Goal: Information Seeking & Learning: Learn about a topic

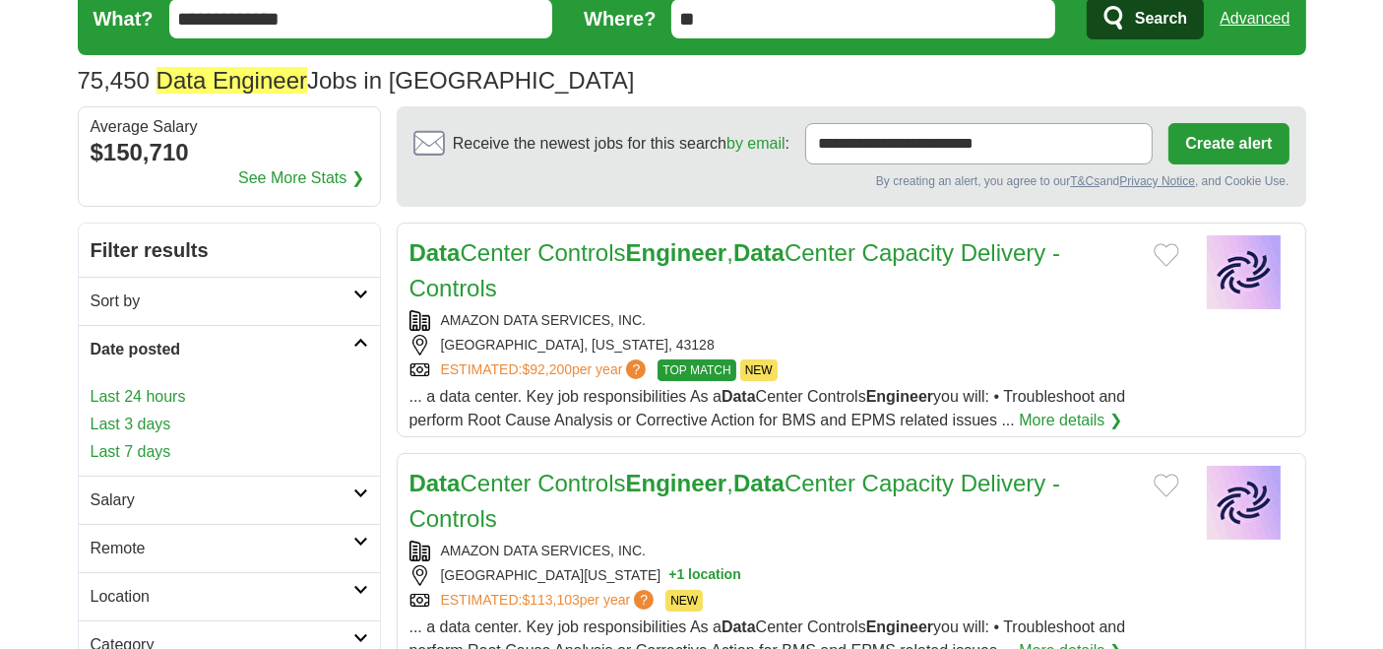
scroll to position [76, 0]
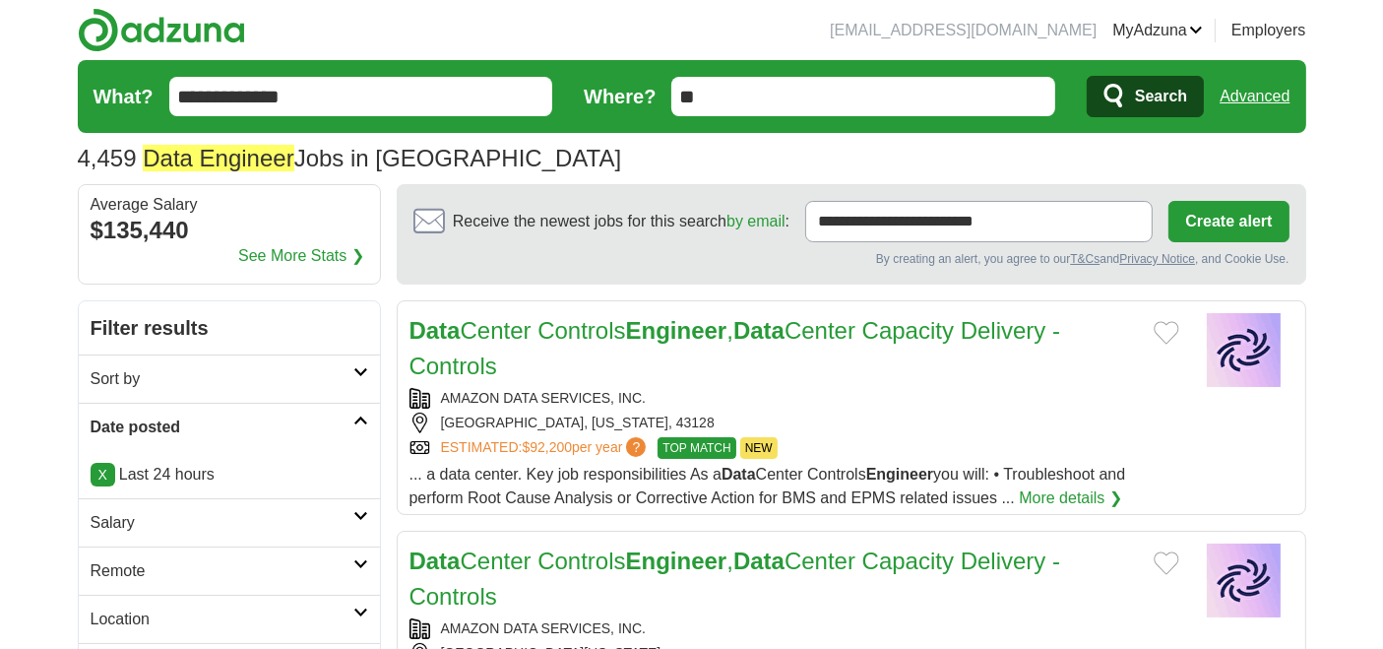
scroll to position [15, 0]
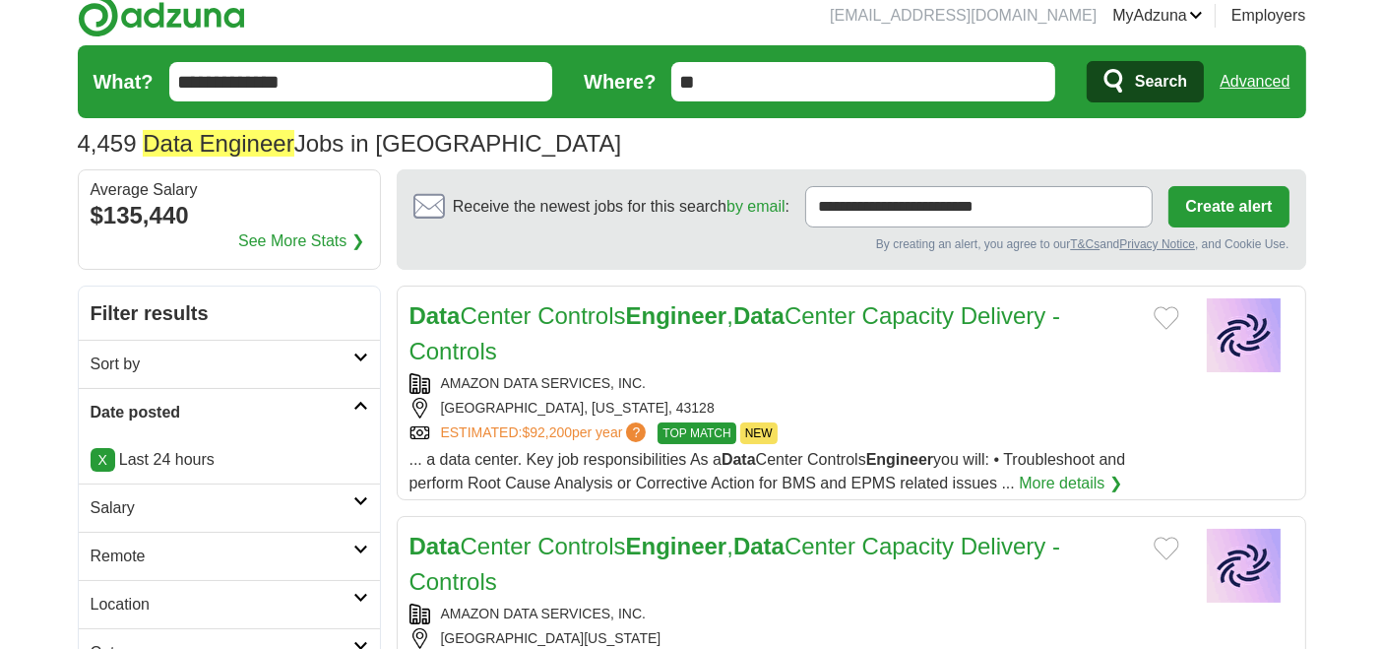
click at [98, 551] on h2 "Remote" at bounding box center [222, 556] width 263 height 24
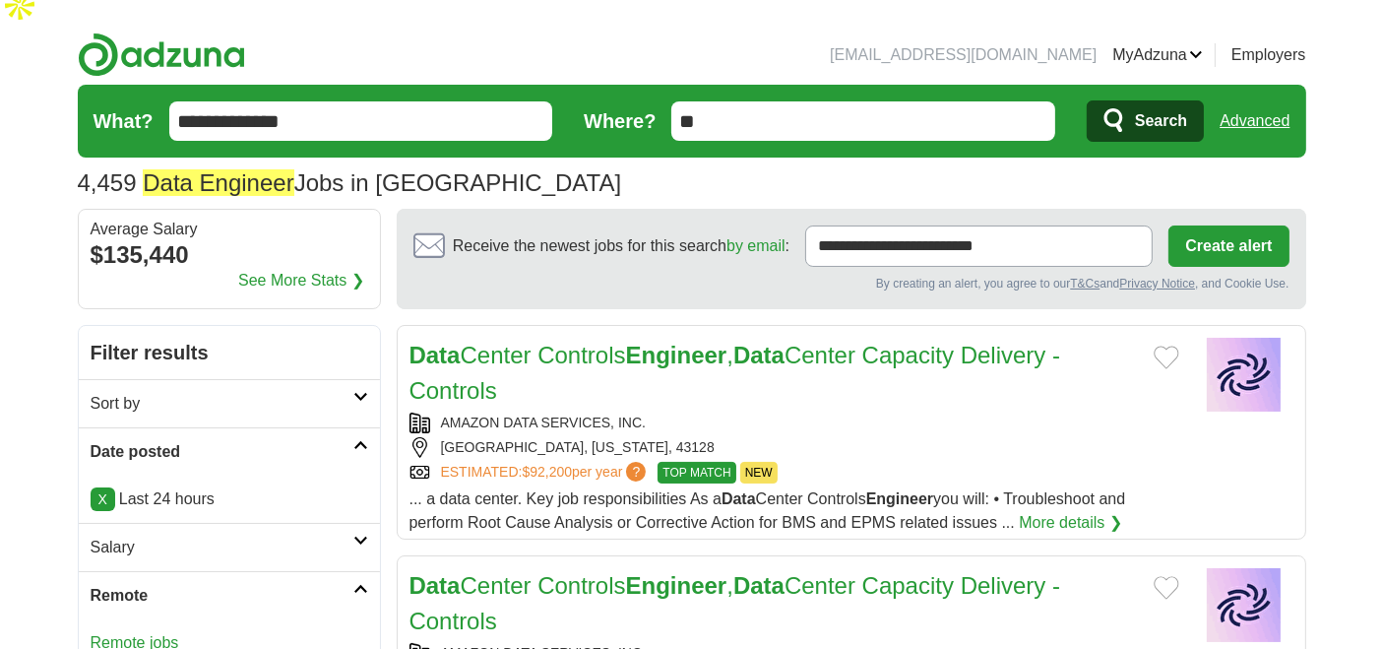
click at [135, 634] on link "Remote jobs" at bounding box center [135, 642] width 89 height 17
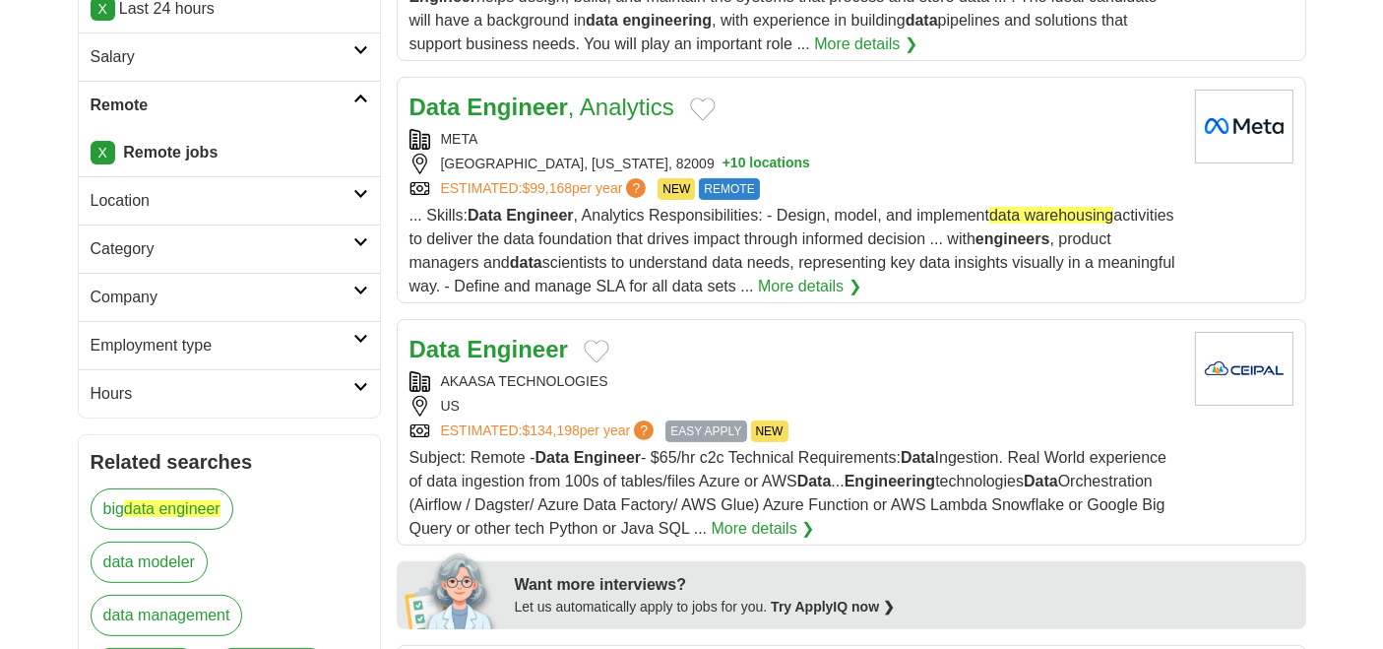
scroll to position [504, 0]
click at [501, 337] on strong "Engineer" at bounding box center [517, 350] width 101 height 27
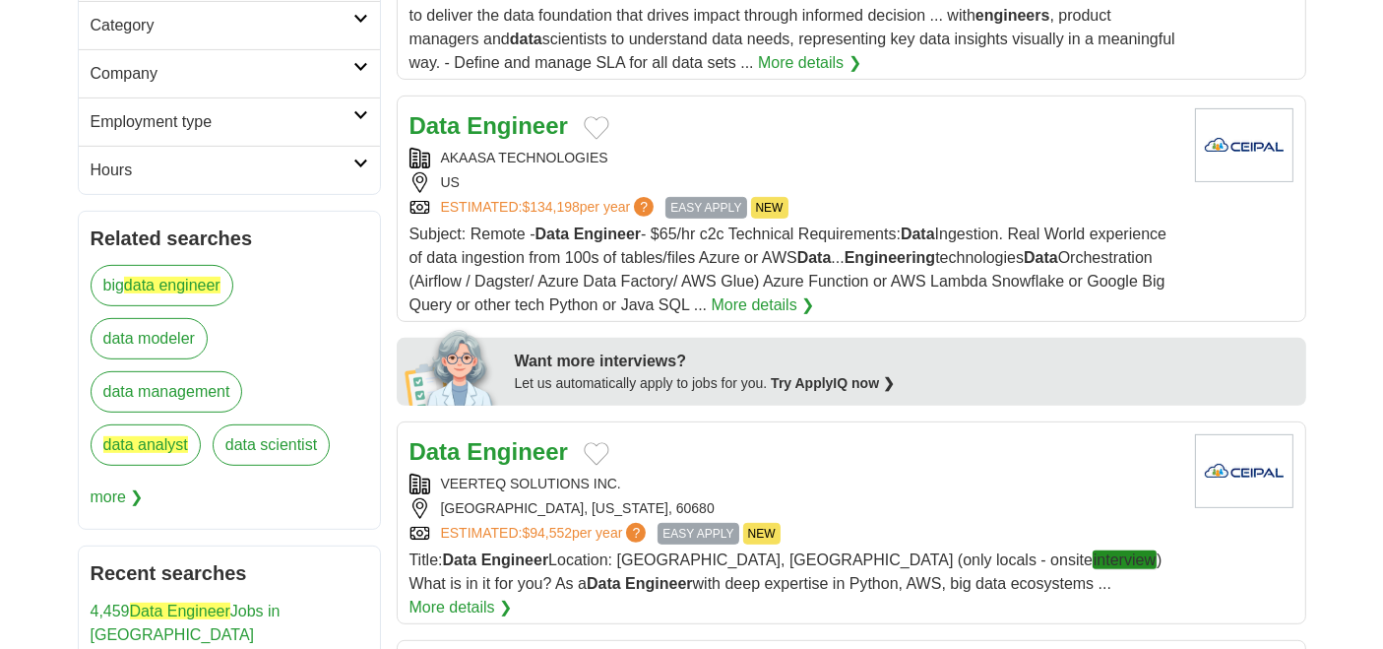
scroll to position [838, 0]
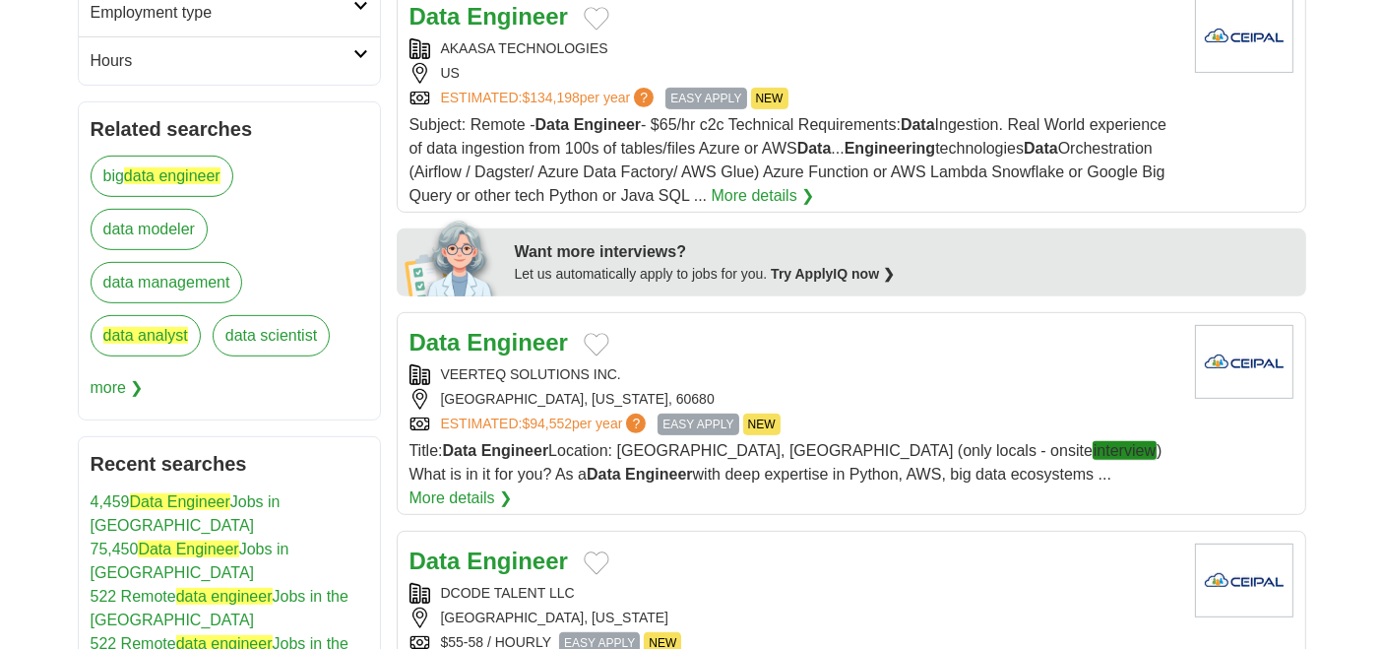
click at [500, 329] on strong "Engineer" at bounding box center [517, 342] width 101 height 27
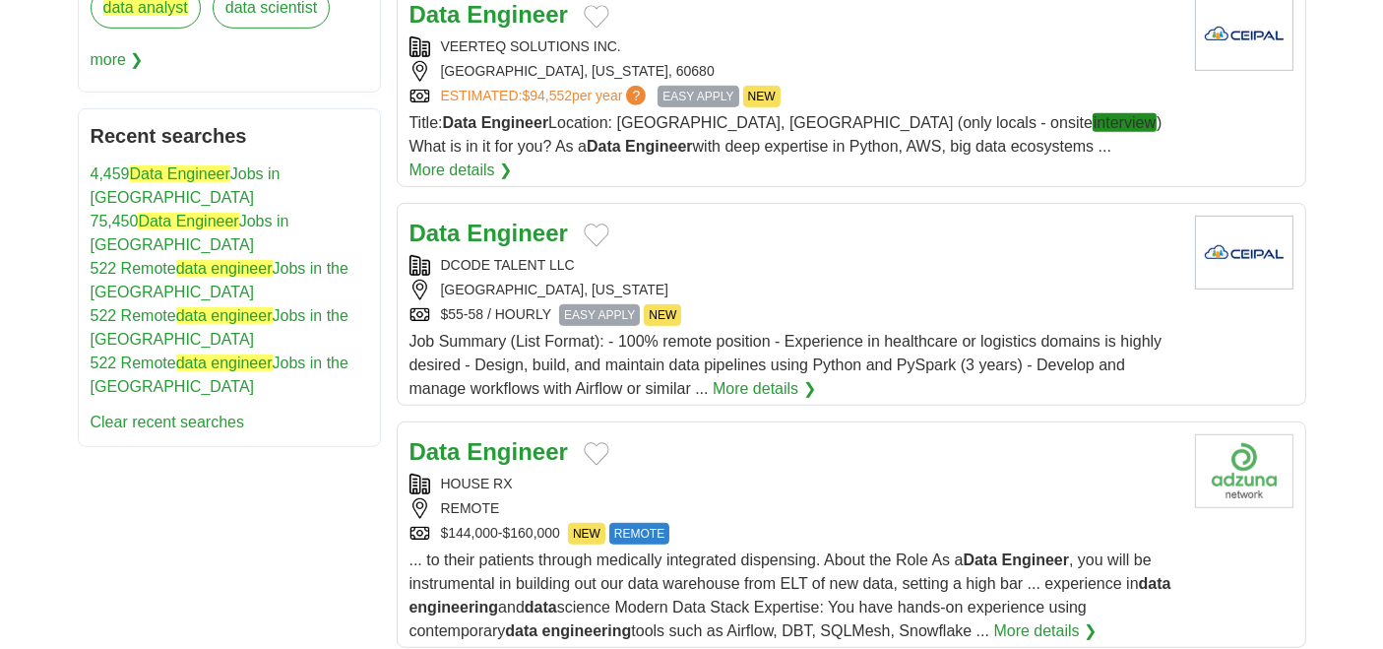
click at [494, 216] on h2 "Data Engineer" at bounding box center [489, 233] width 159 height 35
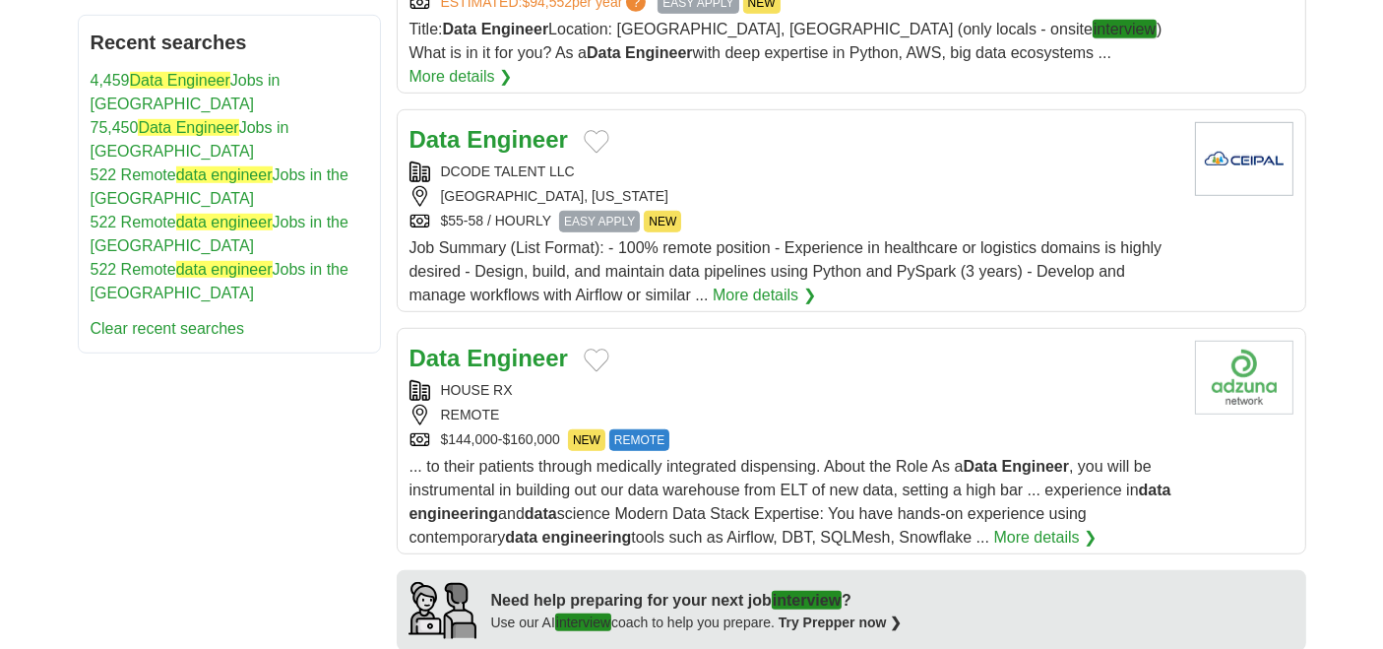
scroll to position [1494, 0]
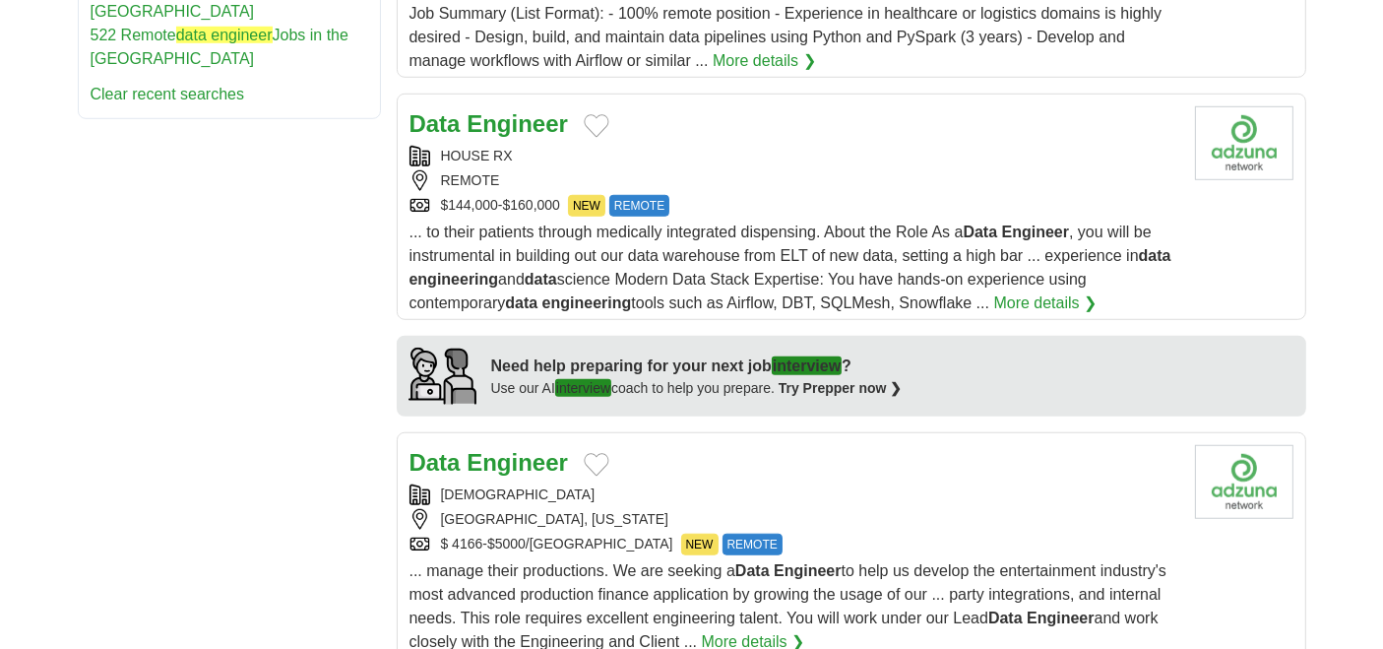
click at [506, 110] on strong "Engineer" at bounding box center [517, 123] width 101 height 27
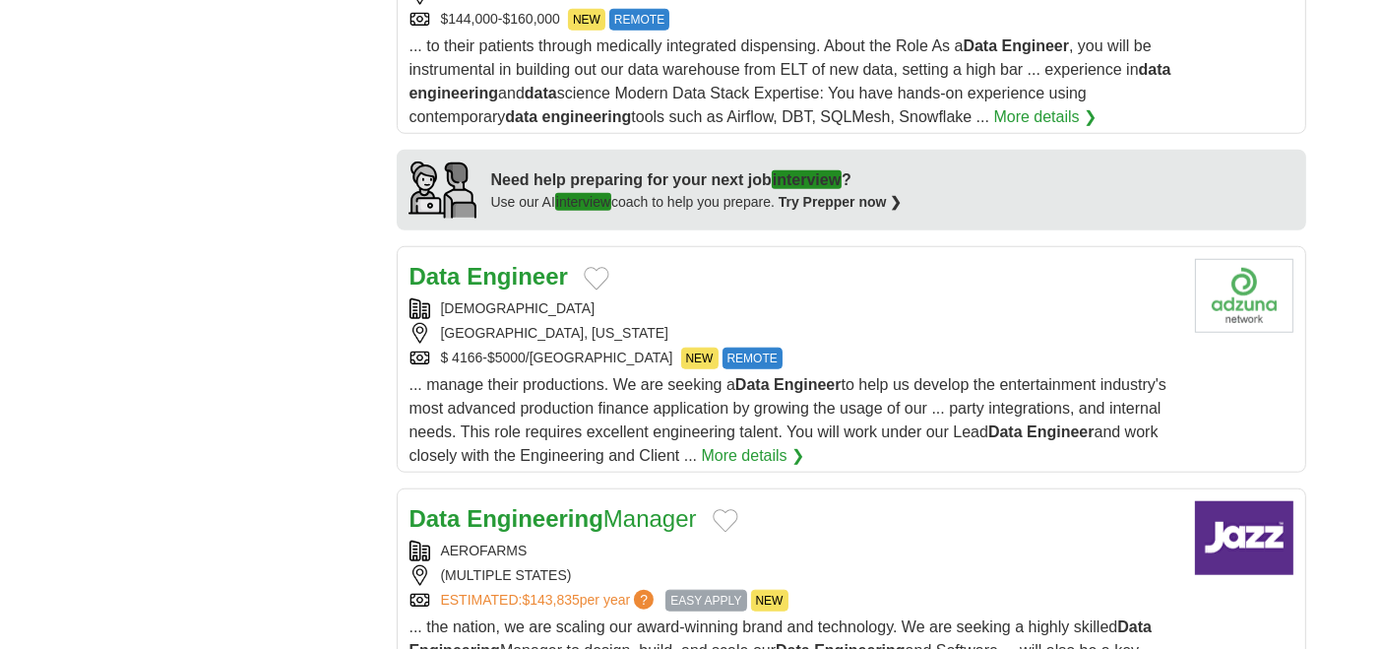
scroll to position [1713, 0]
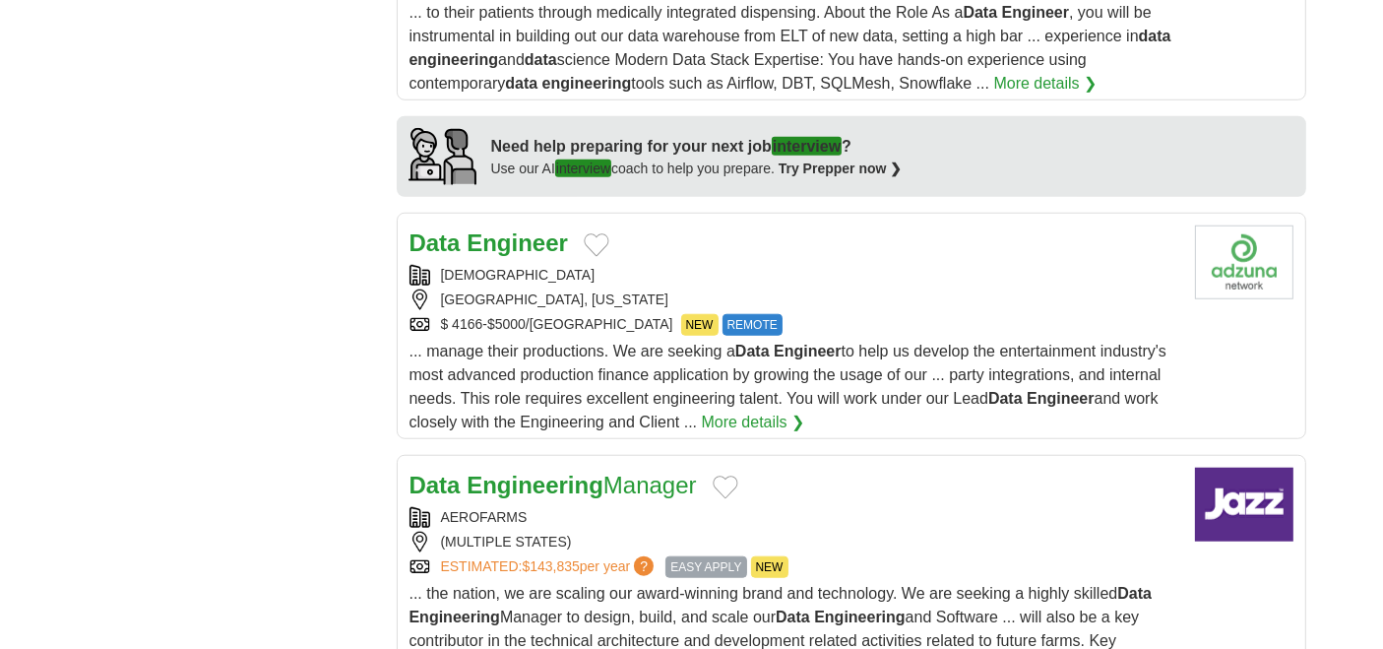
click at [516, 229] on strong "Engineer" at bounding box center [517, 242] width 101 height 27
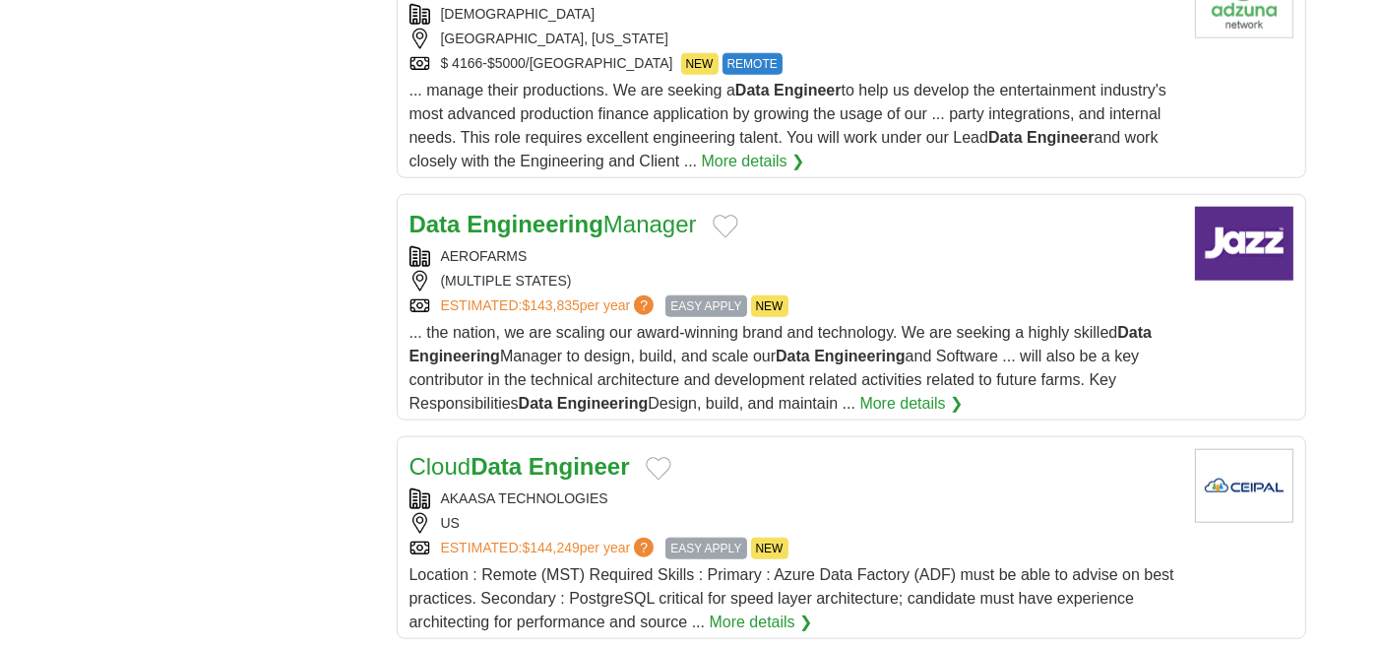
scroll to position [2041, 0]
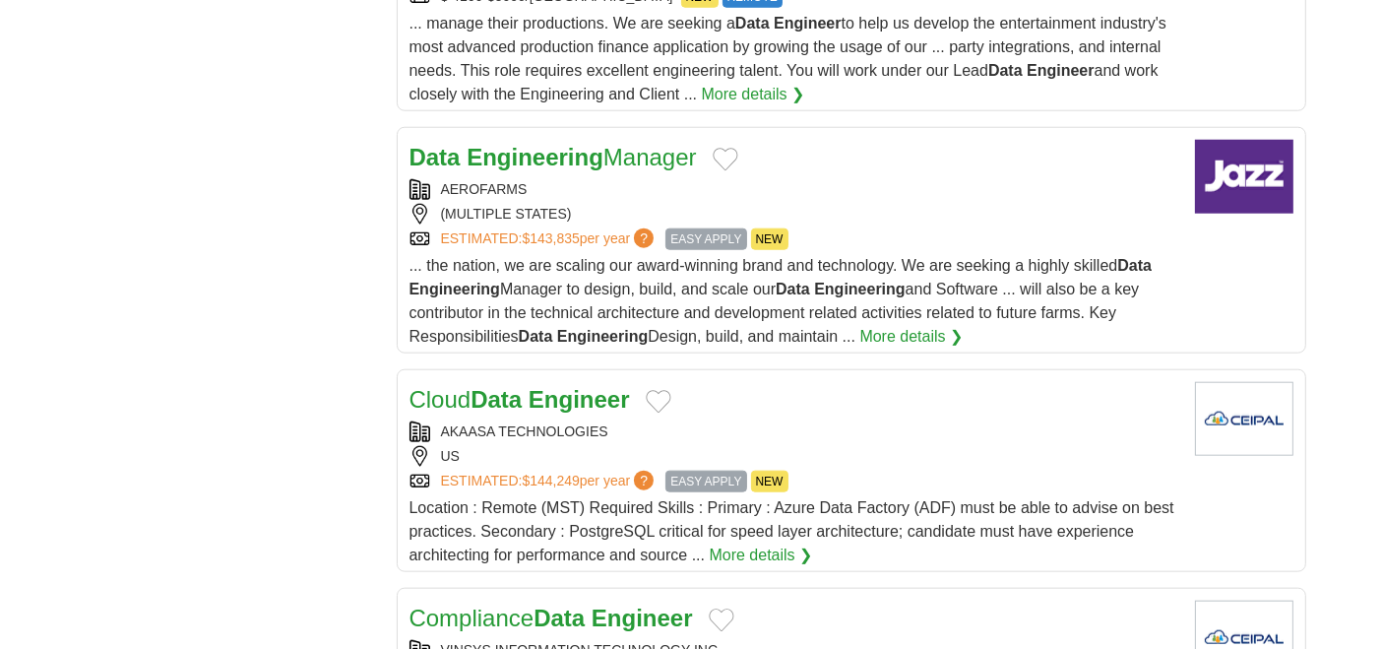
click at [508, 386] on strong "Data" at bounding box center [496, 399] width 51 height 27
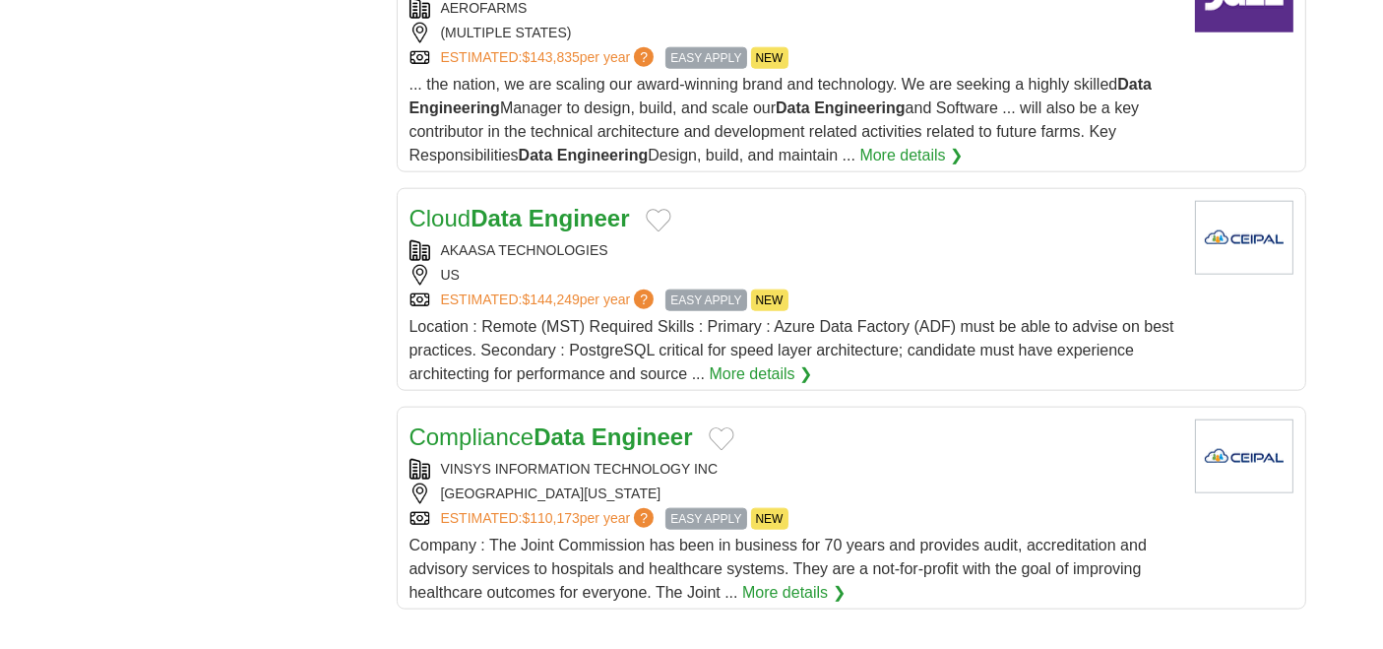
scroll to position [2369, 0]
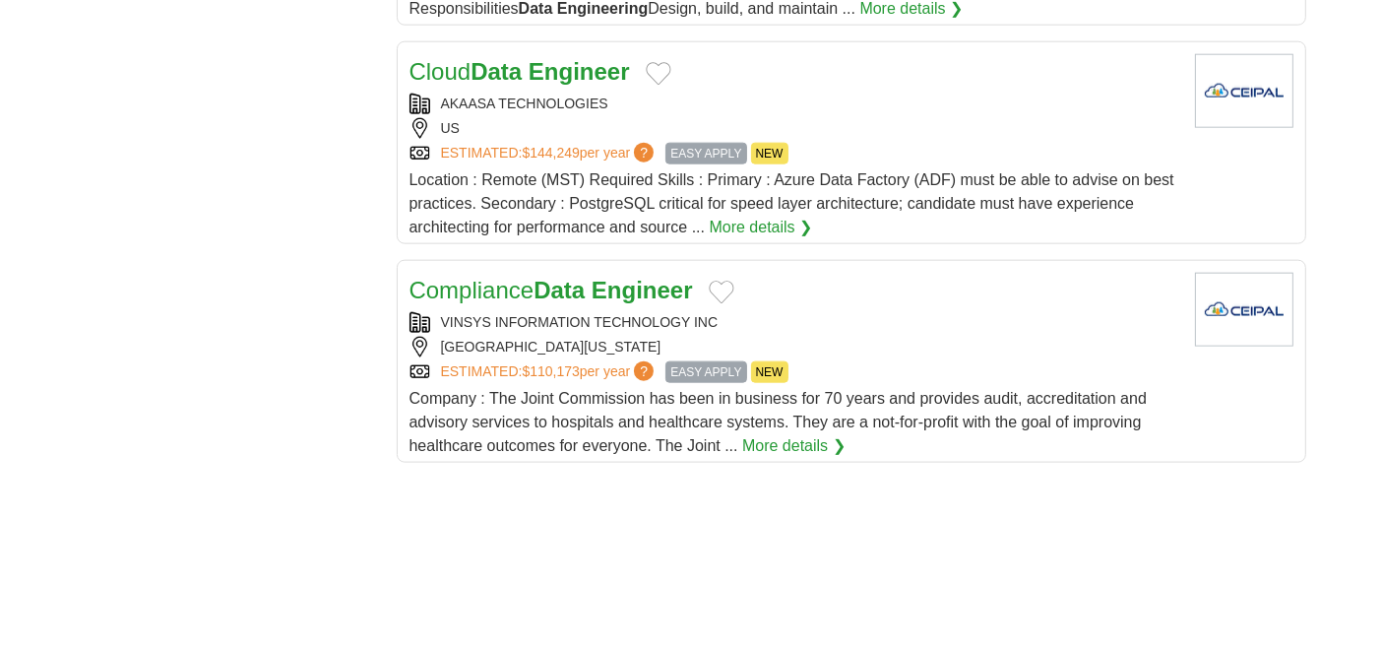
click at [514, 277] on link "Compliance Data Engineer" at bounding box center [552, 290] width 284 height 27
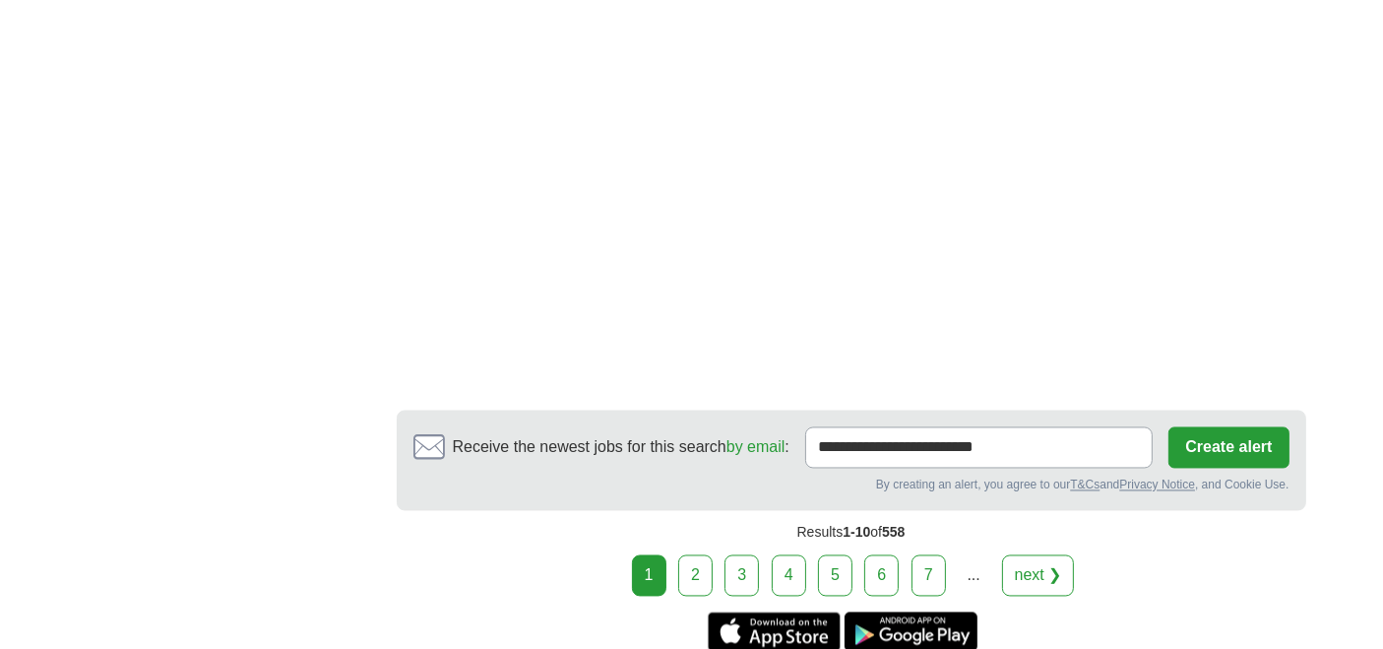
scroll to position [3702, 0]
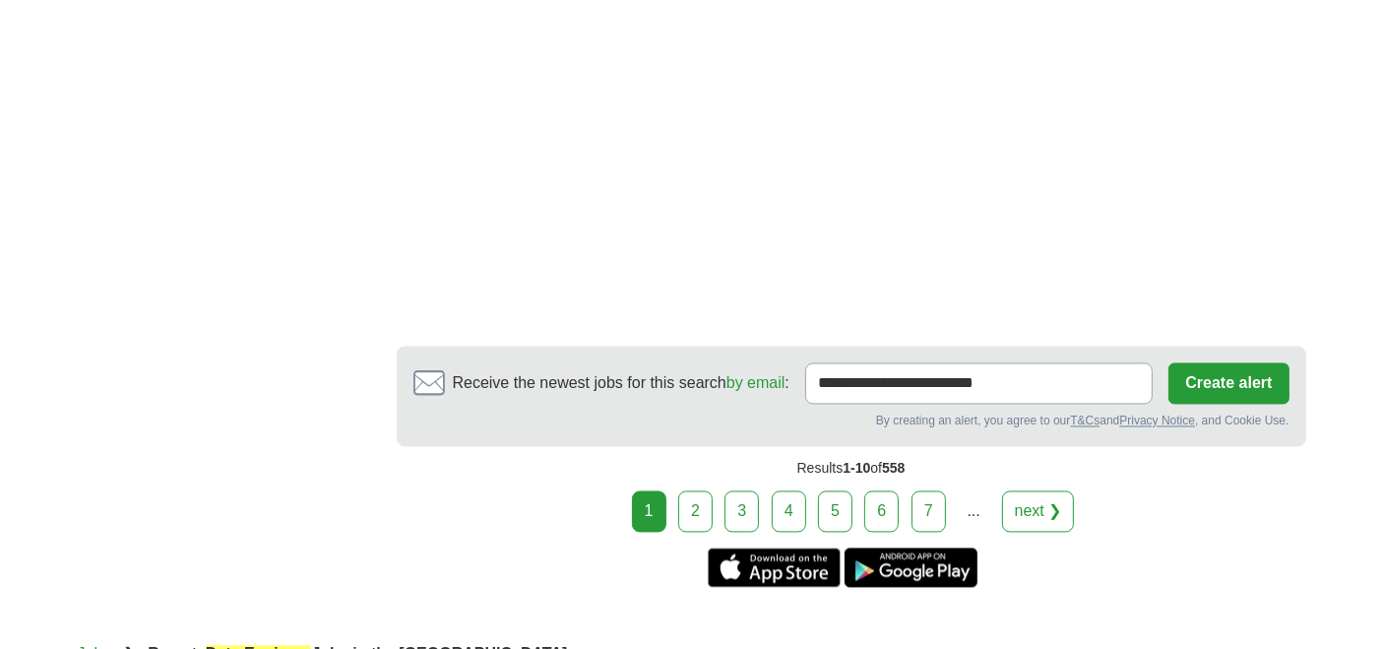
click at [696, 491] on link "2" at bounding box center [695, 511] width 34 height 41
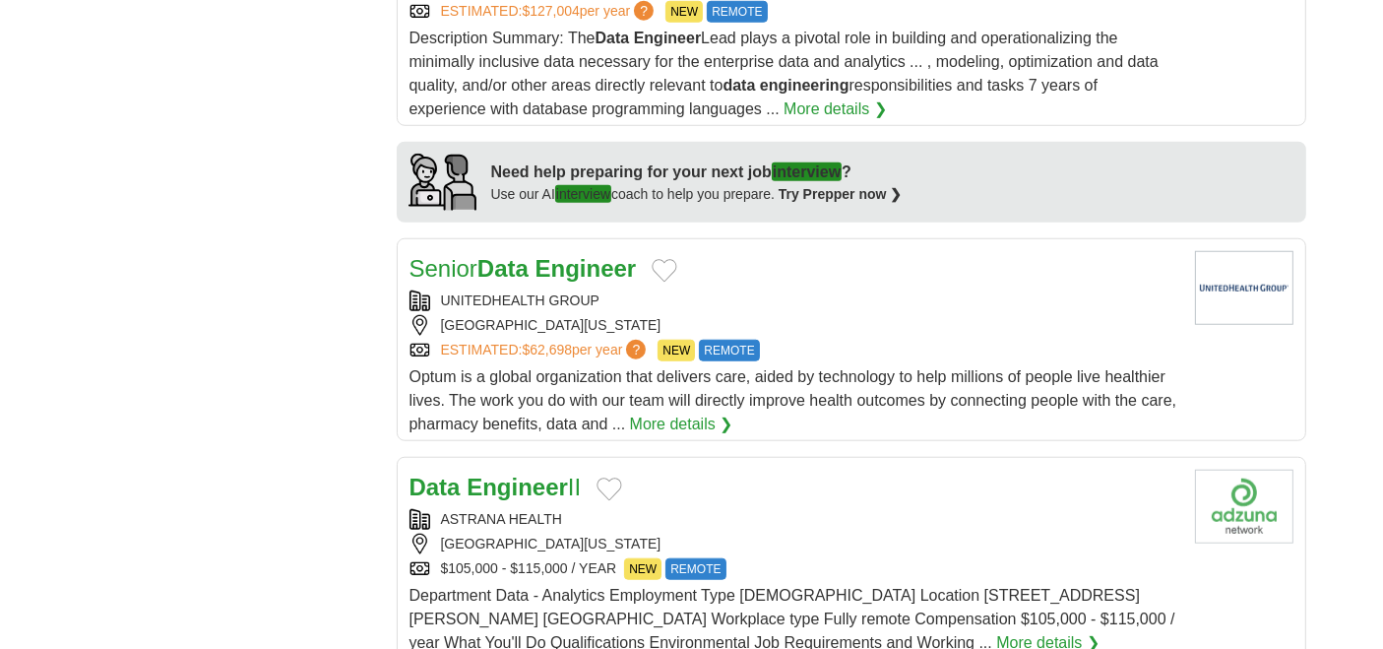
scroll to position [1844, 0]
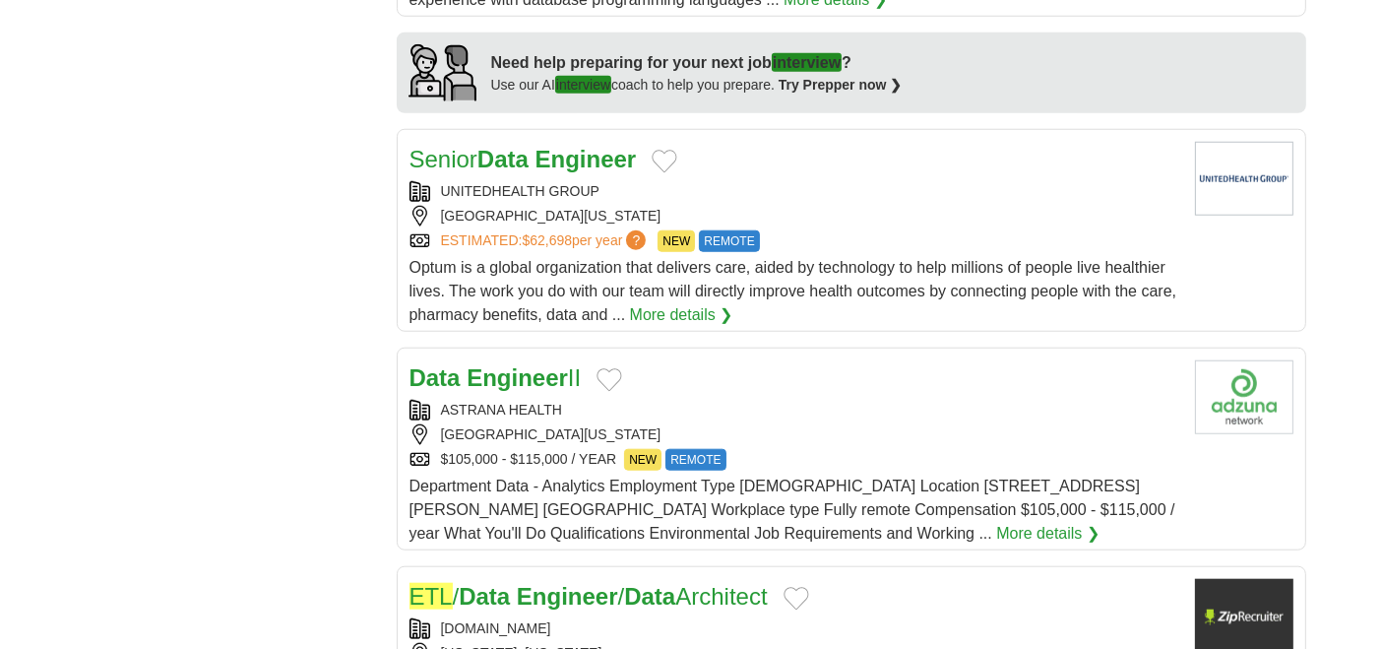
click at [488, 364] on strong "Engineer" at bounding box center [517, 377] width 101 height 27
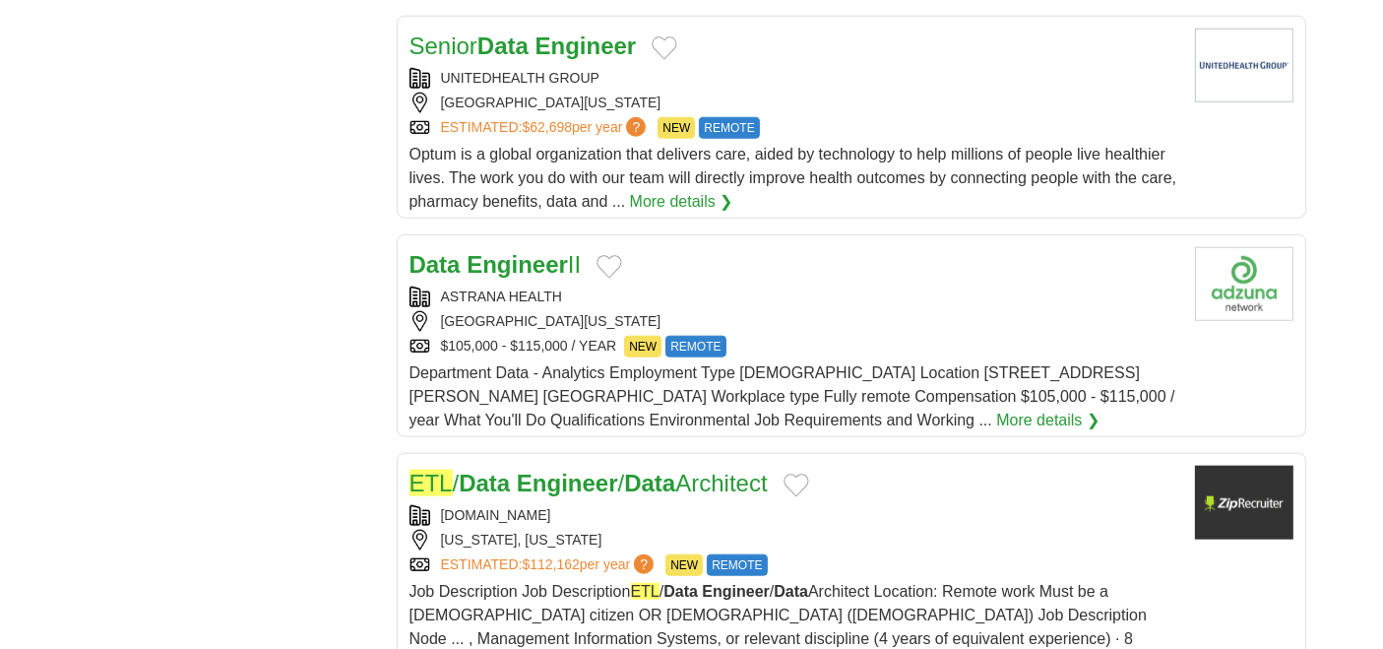
scroll to position [2063, 0]
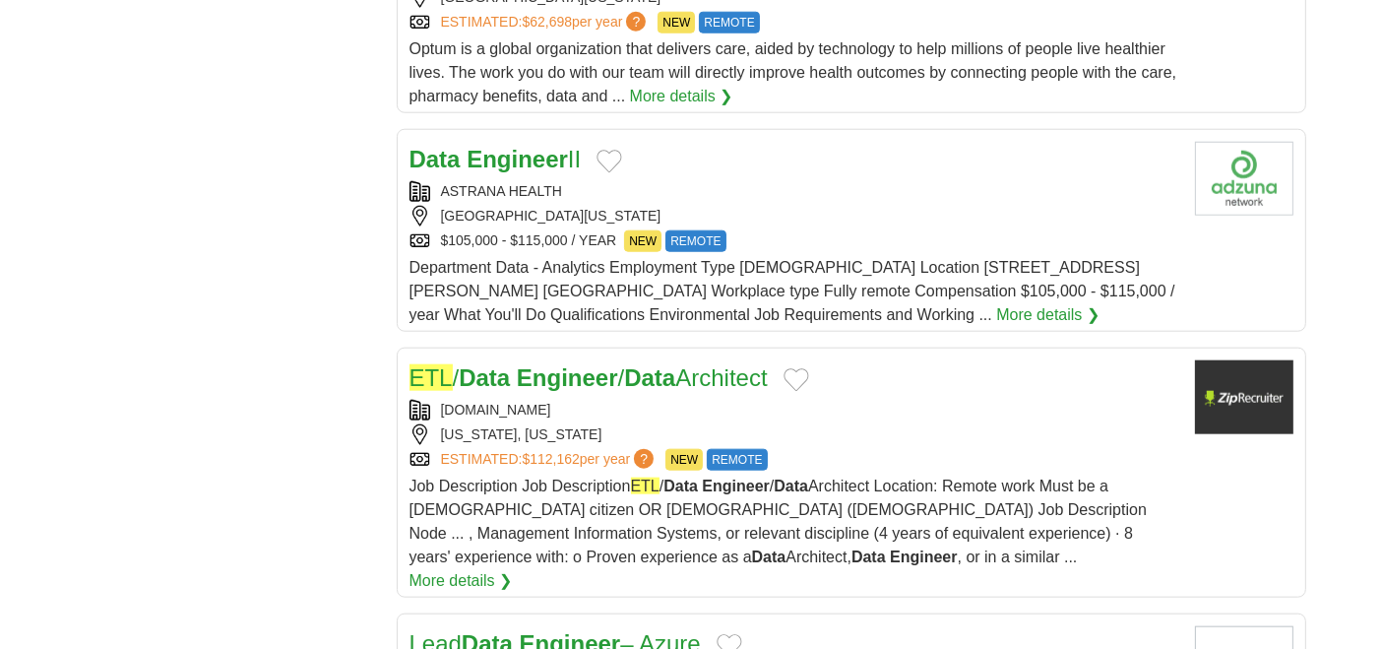
click at [496, 364] on strong "Data" at bounding box center [484, 377] width 51 height 27
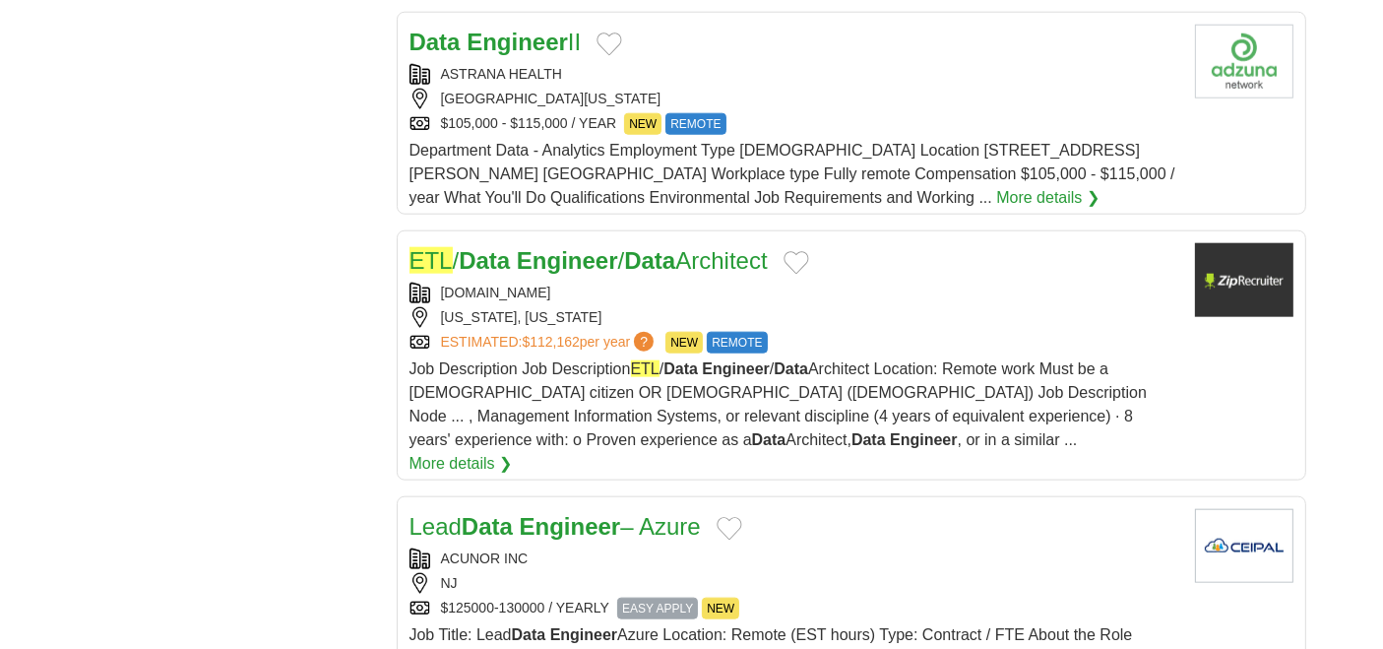
scroll to position [2281, 0]
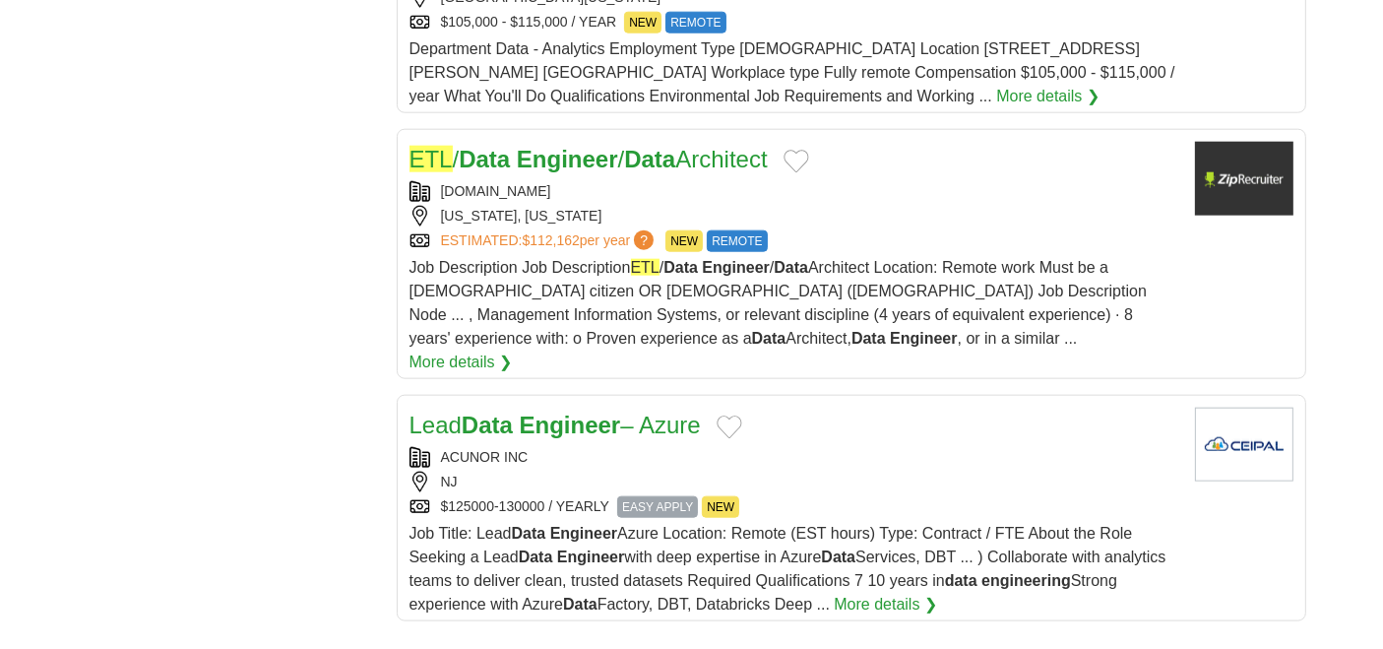
click at [617, 412] on strong "Engineer" at bounding box center [570, 425] width 101 height 27
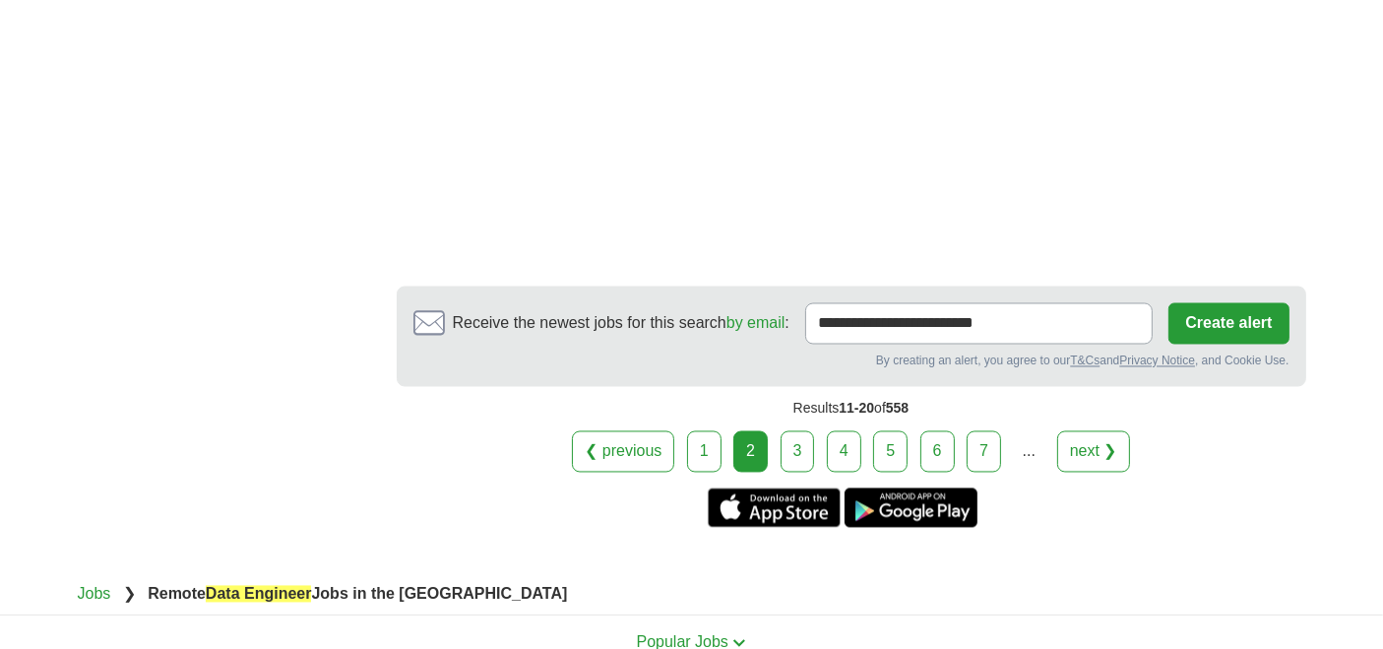
scroll to position [3595, 0]
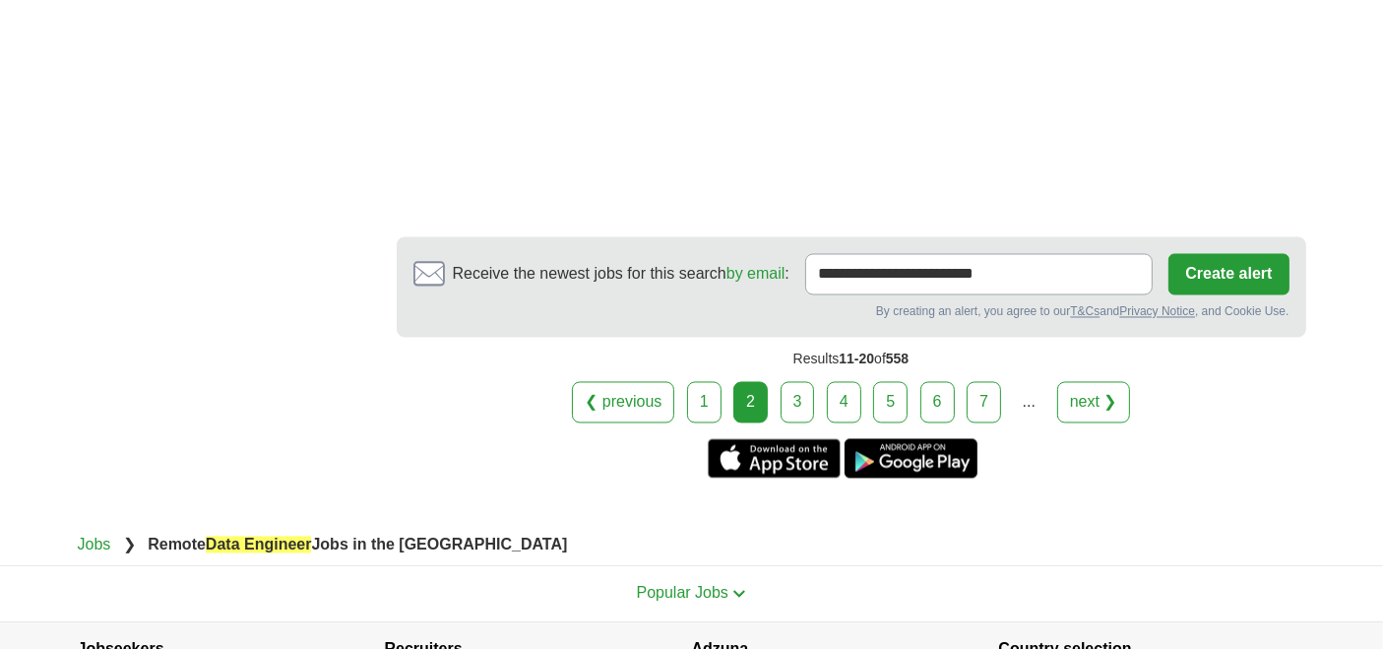
click at [788, 382] on link "3" at bounding box center [798, 402] width 34 height 41
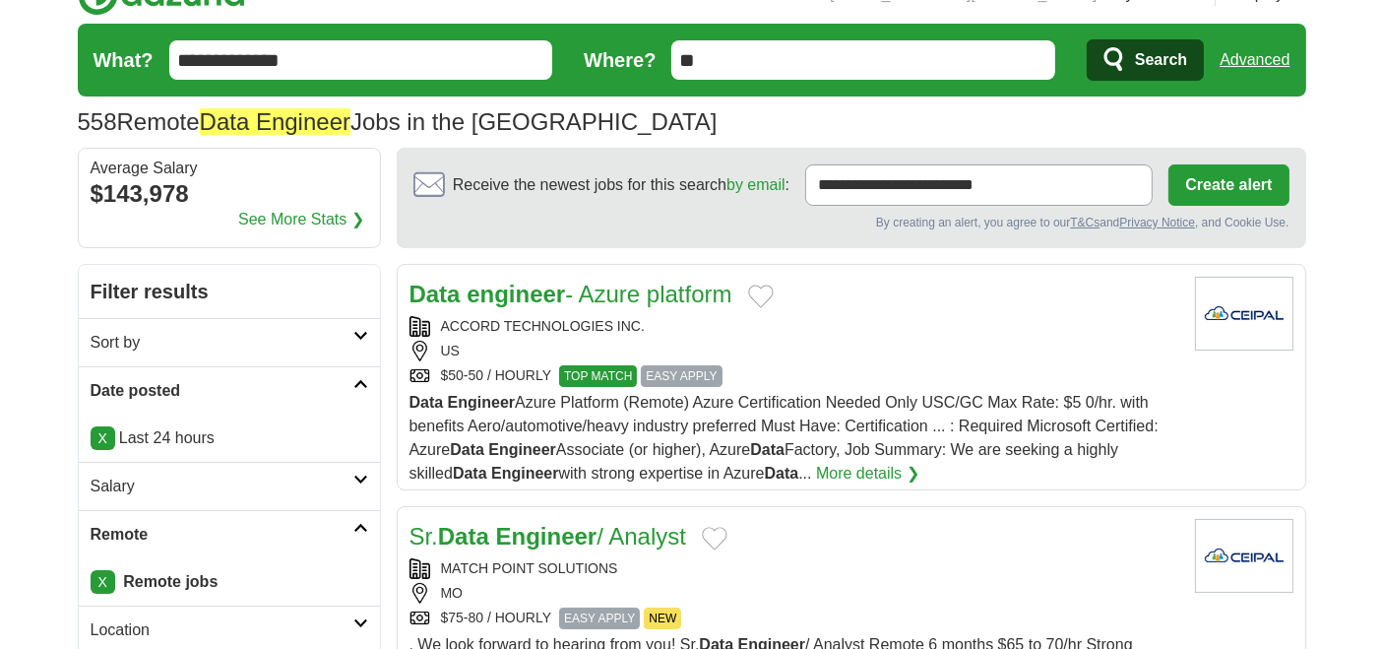
scroll to position [70, 0]
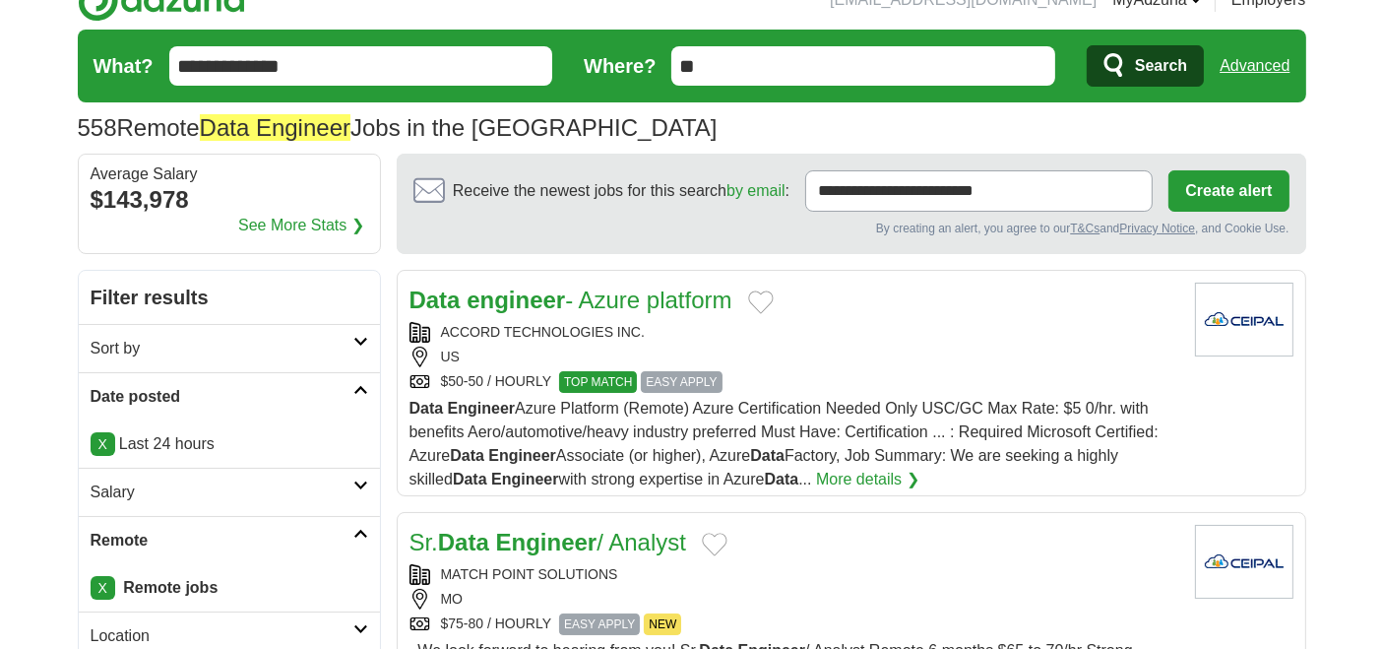
click at [628, 287] on link "Data engineer - Azure platform" at bounding box center [571, 300] width 323 height 27
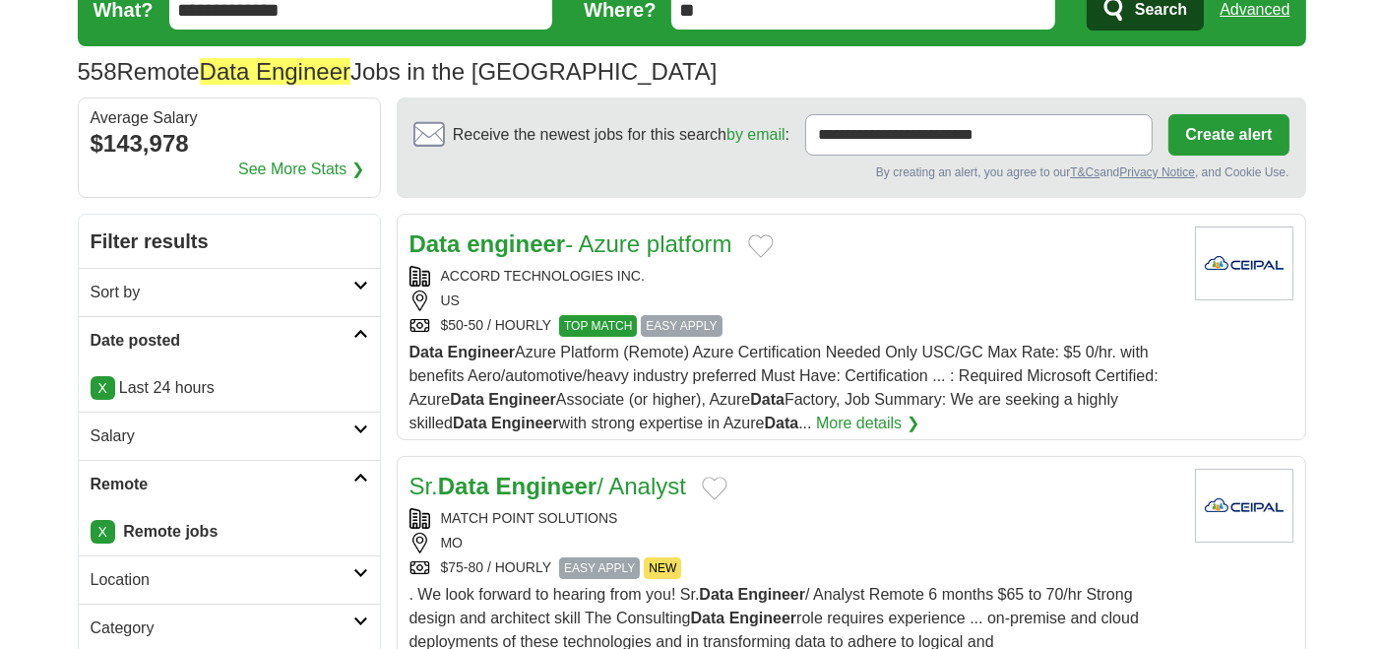
click at [615, 473] on link "Sr. Data Engineer / Analyst" at bounding box center [548, 486] width 277 height 27
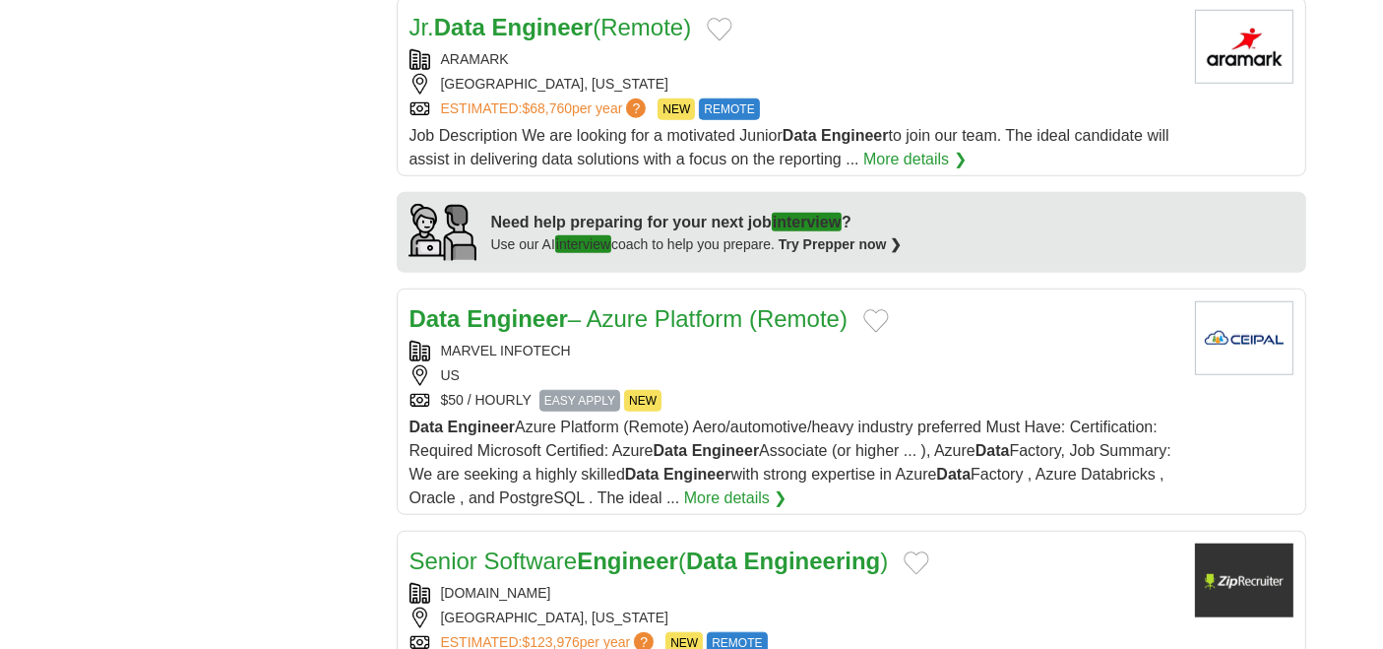
scroll to position [1780, 0]
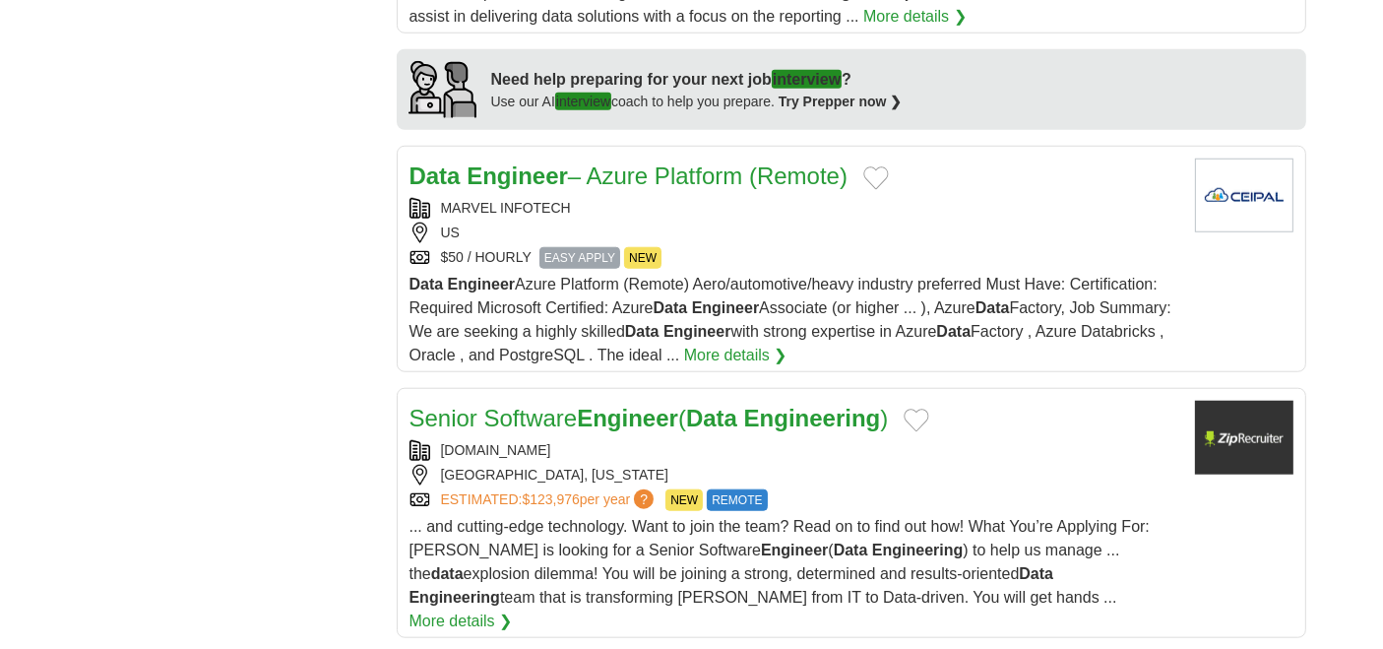
click at [585, 405] on strong "Engineer" at bounding box center [627, 418] width 101 height 27
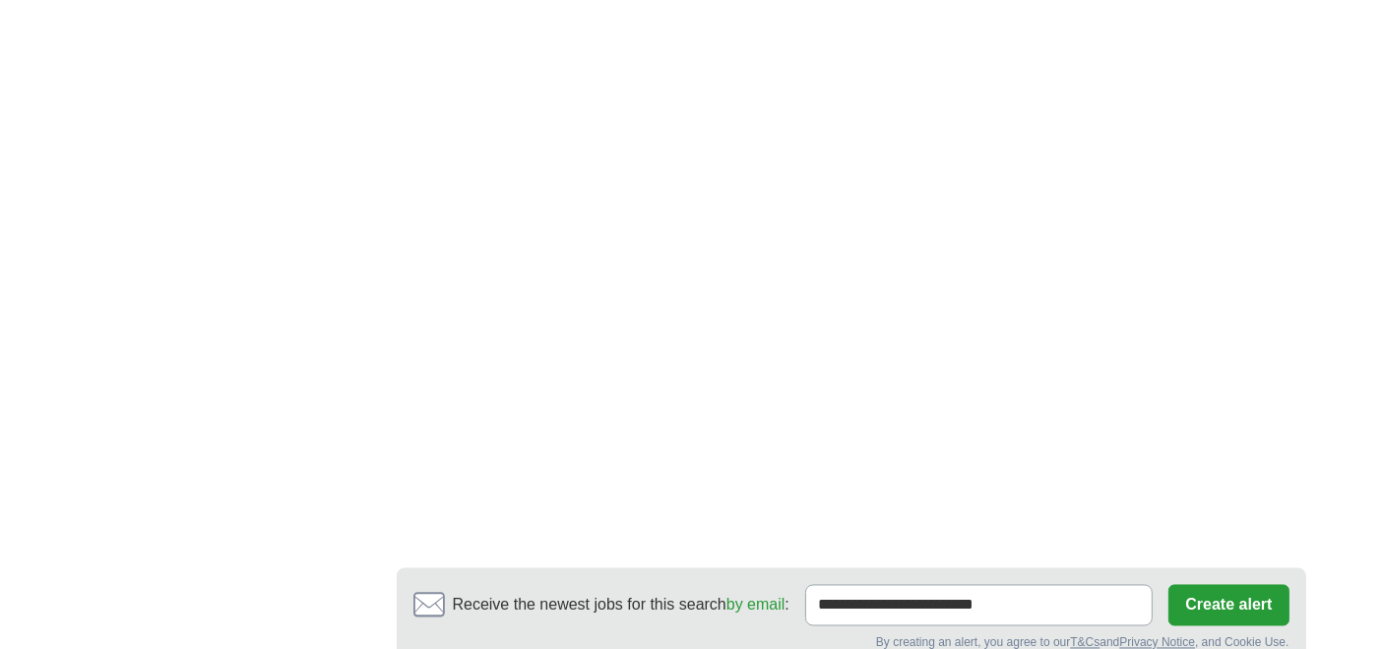
scroll to position [3642, 0]
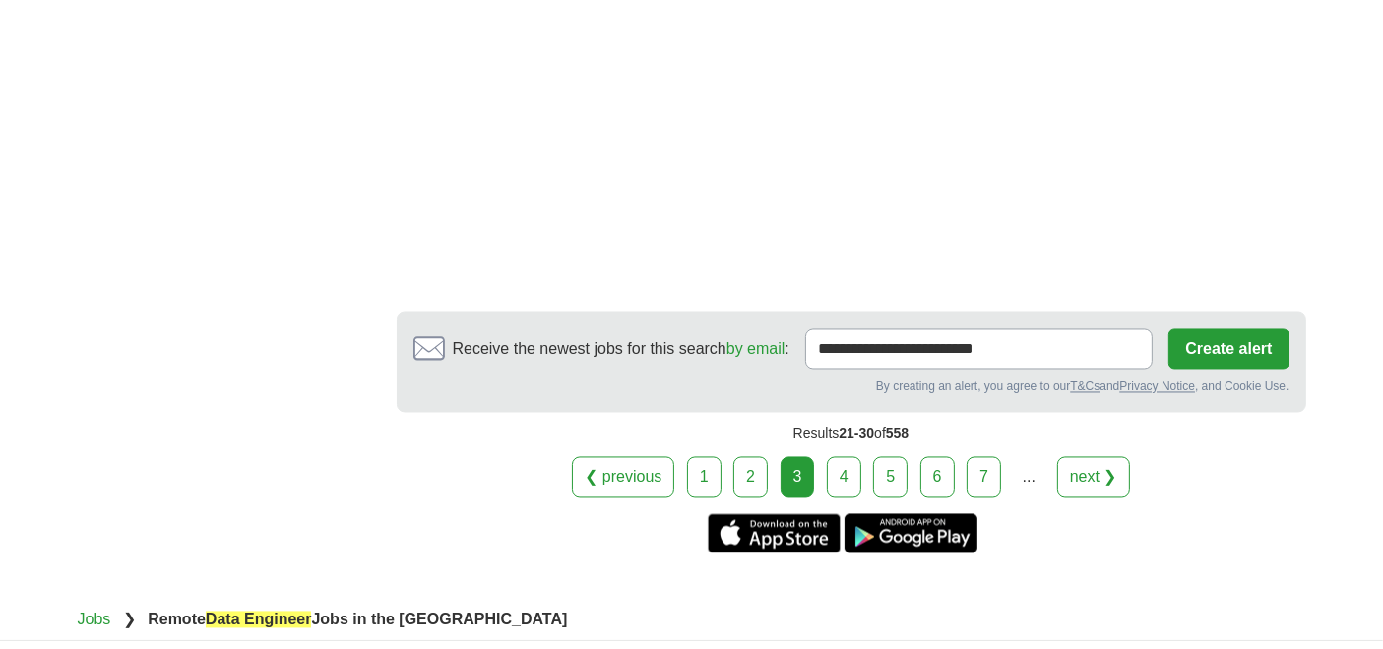
click at [843, 457] on link "4" at bounding box center [844, 477] width 34 height 41
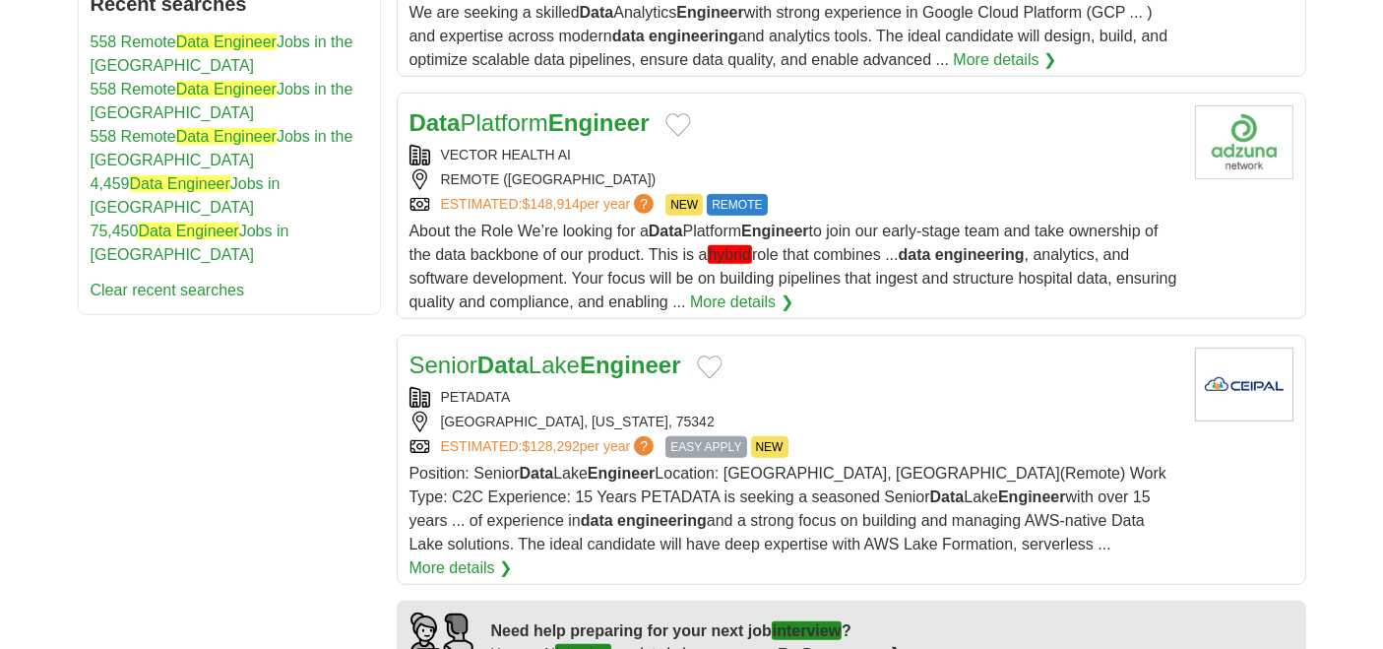
scroll to position [1204, 0]
click at [647, 352] on strong "Engineer" at bounding box center [630, 365] width 101 height 27
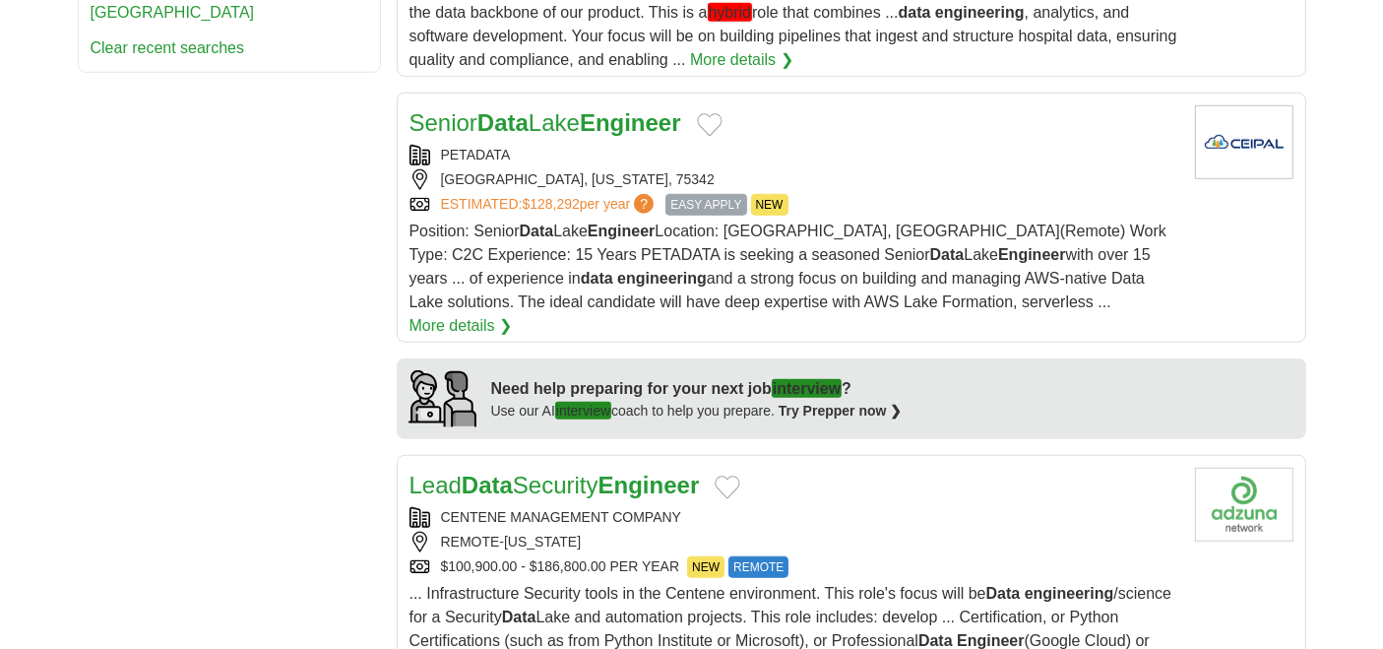
scroll to position [1648, 0]
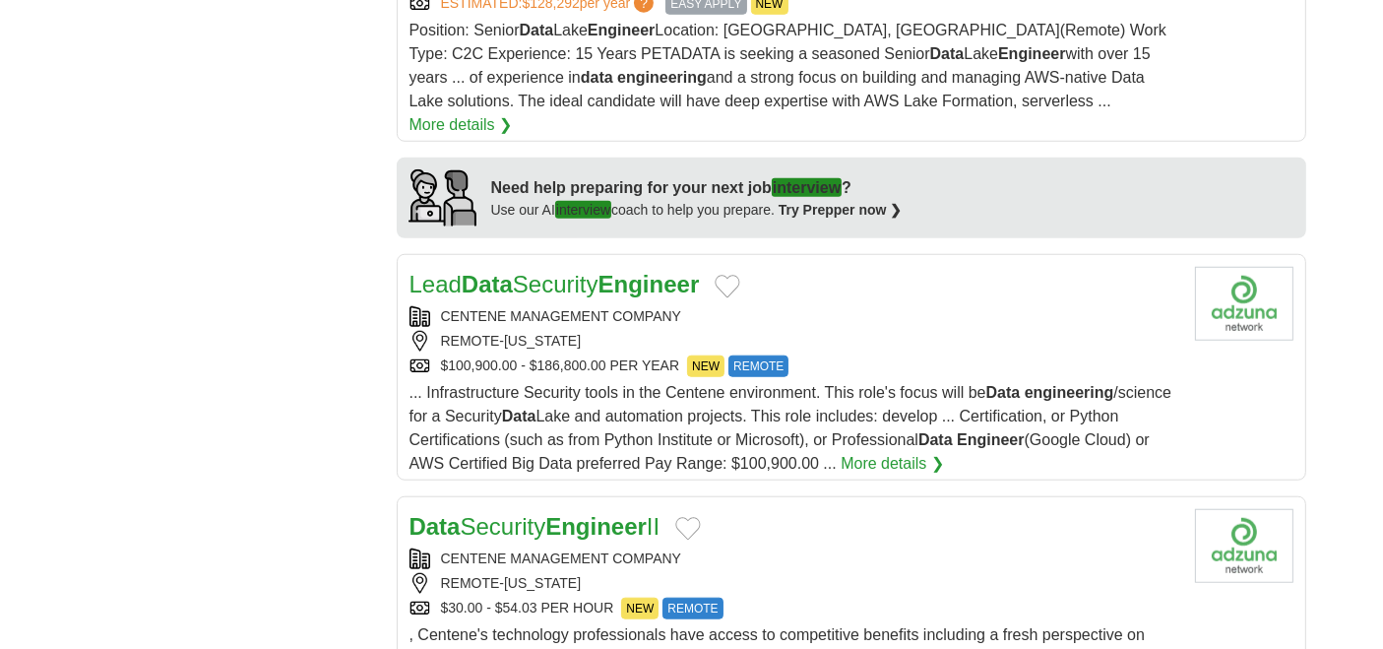
click at [647, 384] on span "... Infrastructure Security tools in the Centene environment. This role's focus…" at bounding box center [791, 428] width 763 height 88
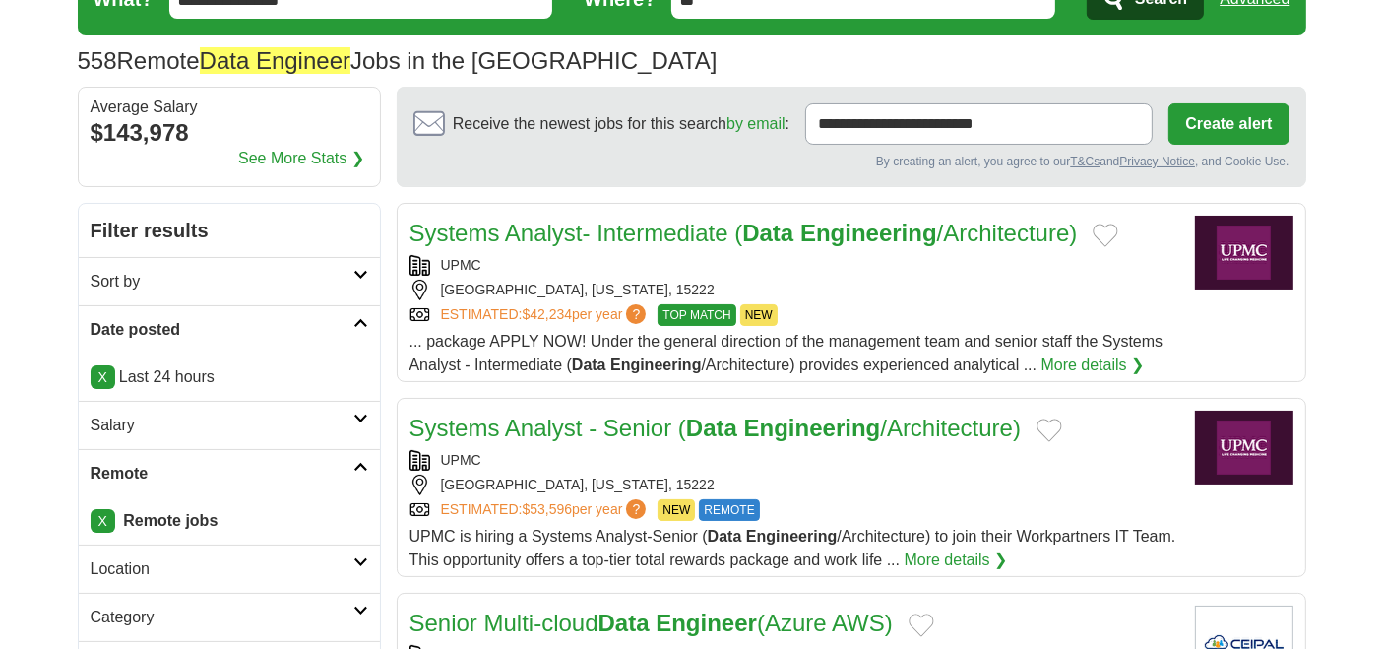
scroll to position [0, 0]
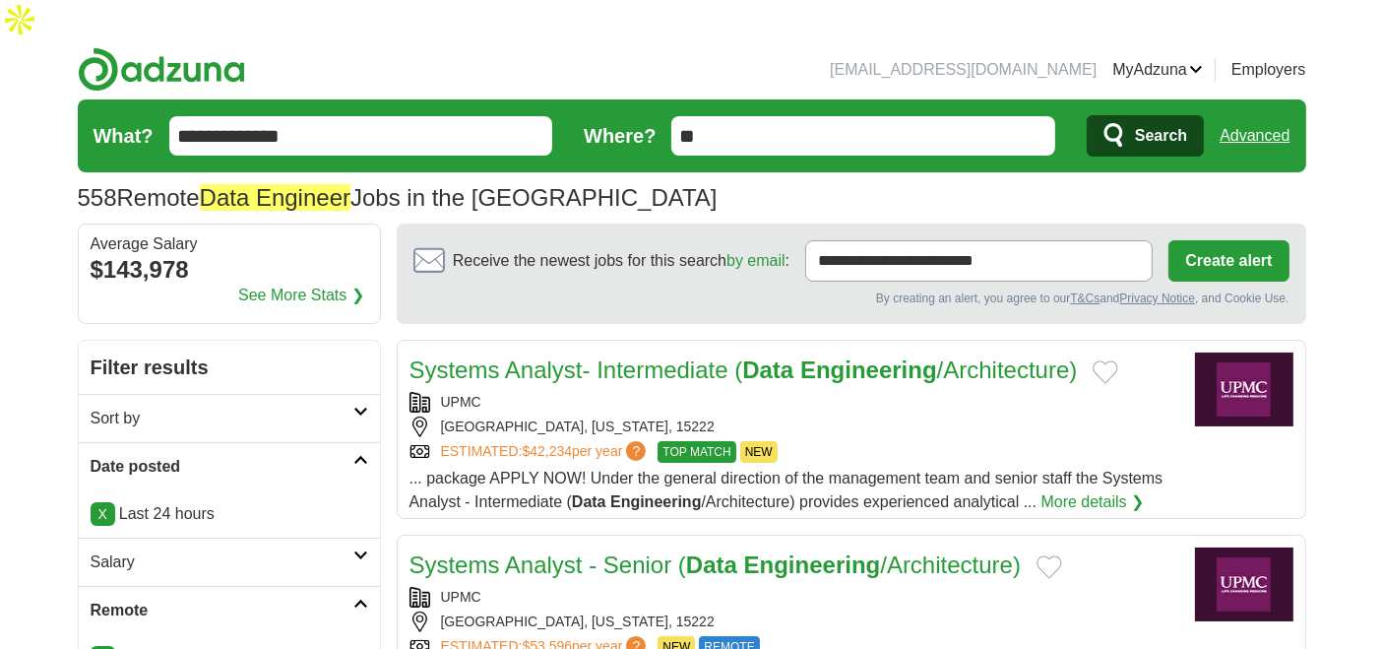
click at [414, 118] on form "**********" at bounding box center [692, 135] width 1229 height 73
click at [433, 116] on input "**********" at bounding box center [361, 135] width 384 height 39
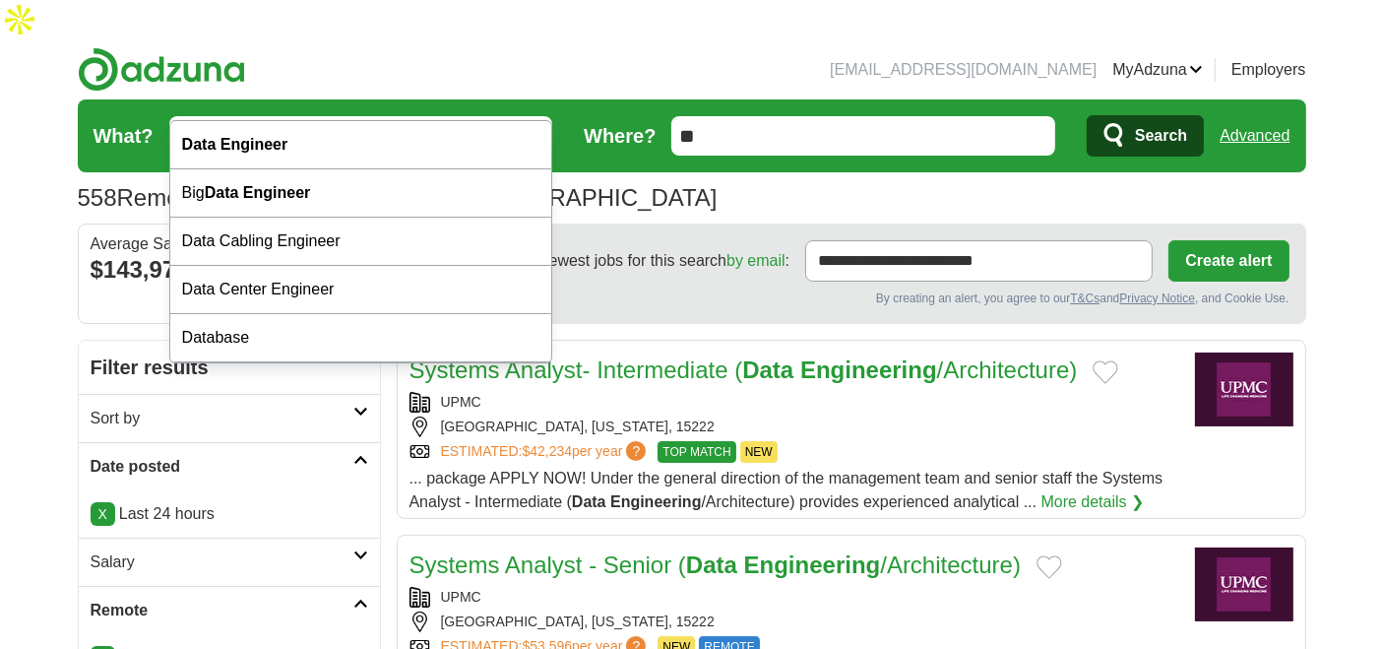
click at [433, 116] on input "**********" at bounding box center [361, 135] width 384 height 39
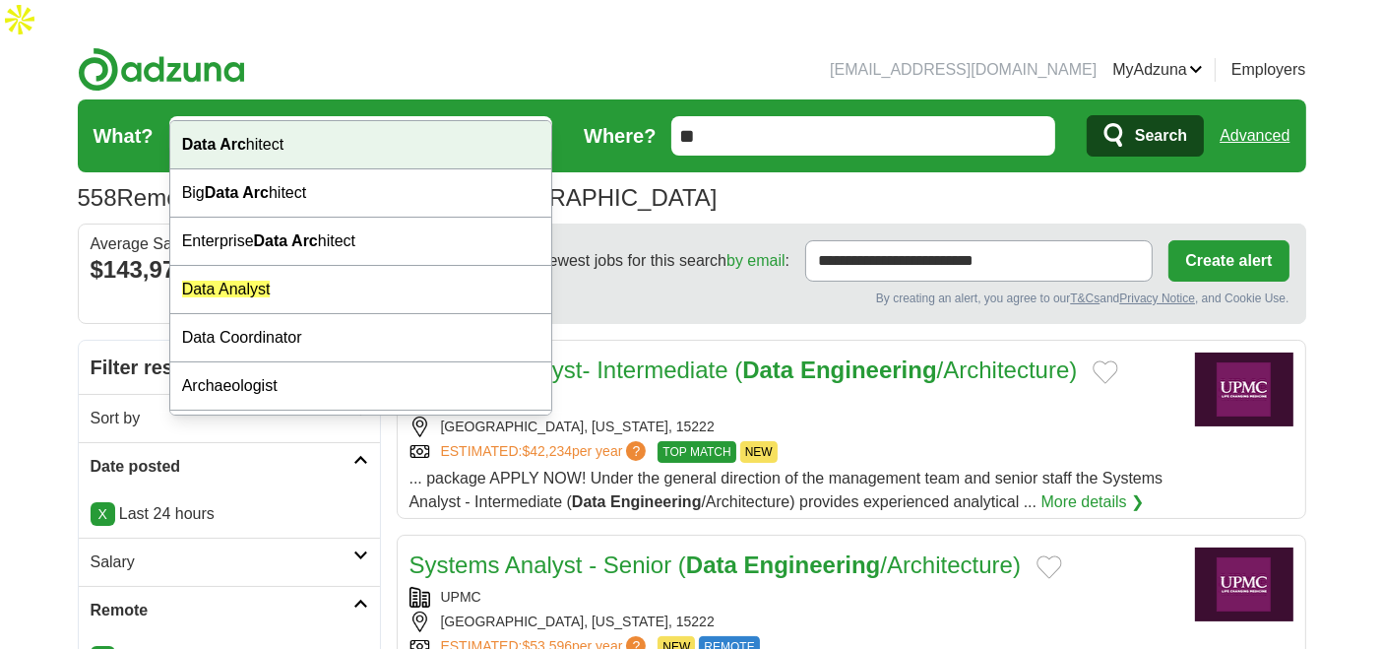
click at [402, 142] on div "Data Arc hitect" at bounding box center [361, 145] width 382 height 48
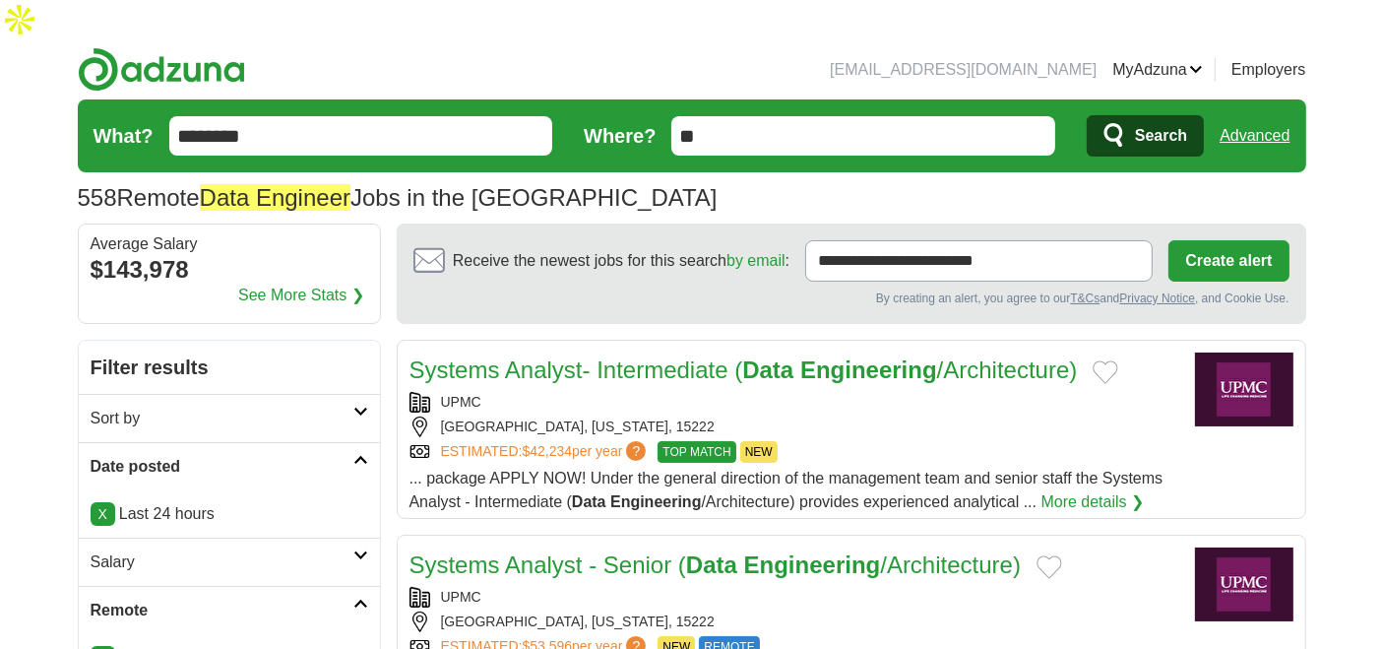
type input "**********"
click at [1130, 115] on button "Search" at bounding box center [1145, 135] width 117 height 41
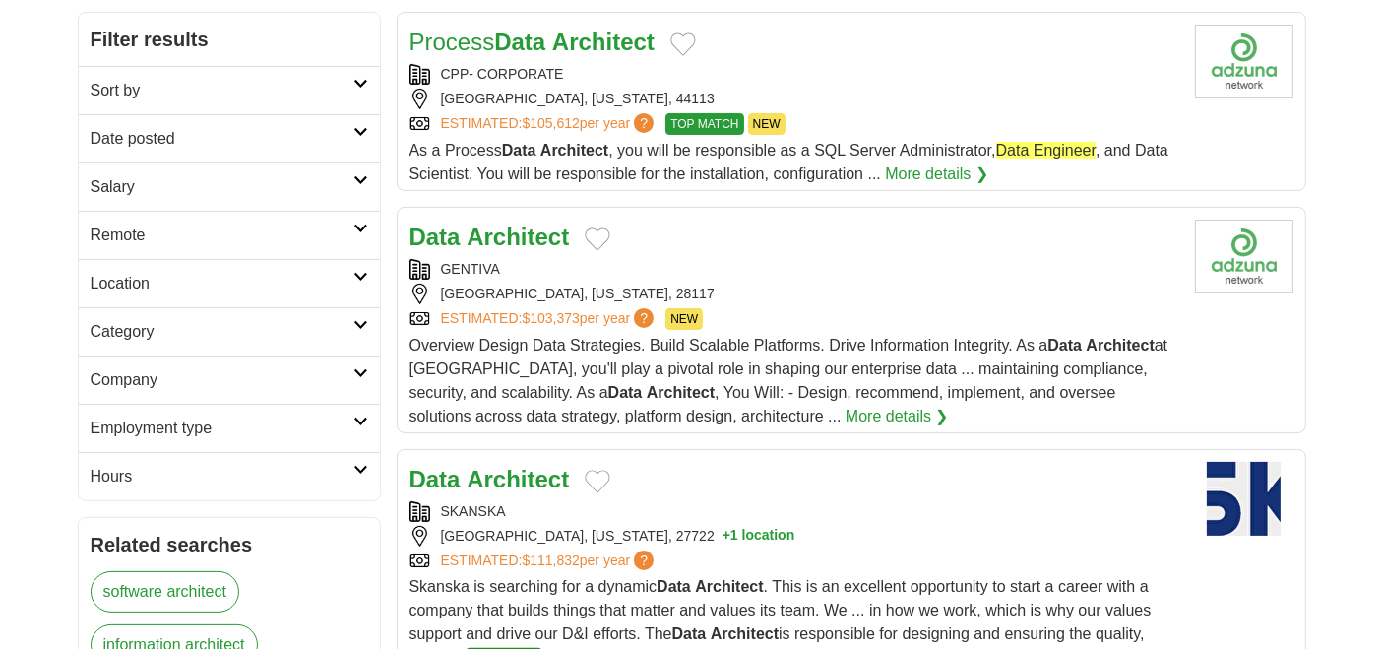
scroll to position [219, 0]
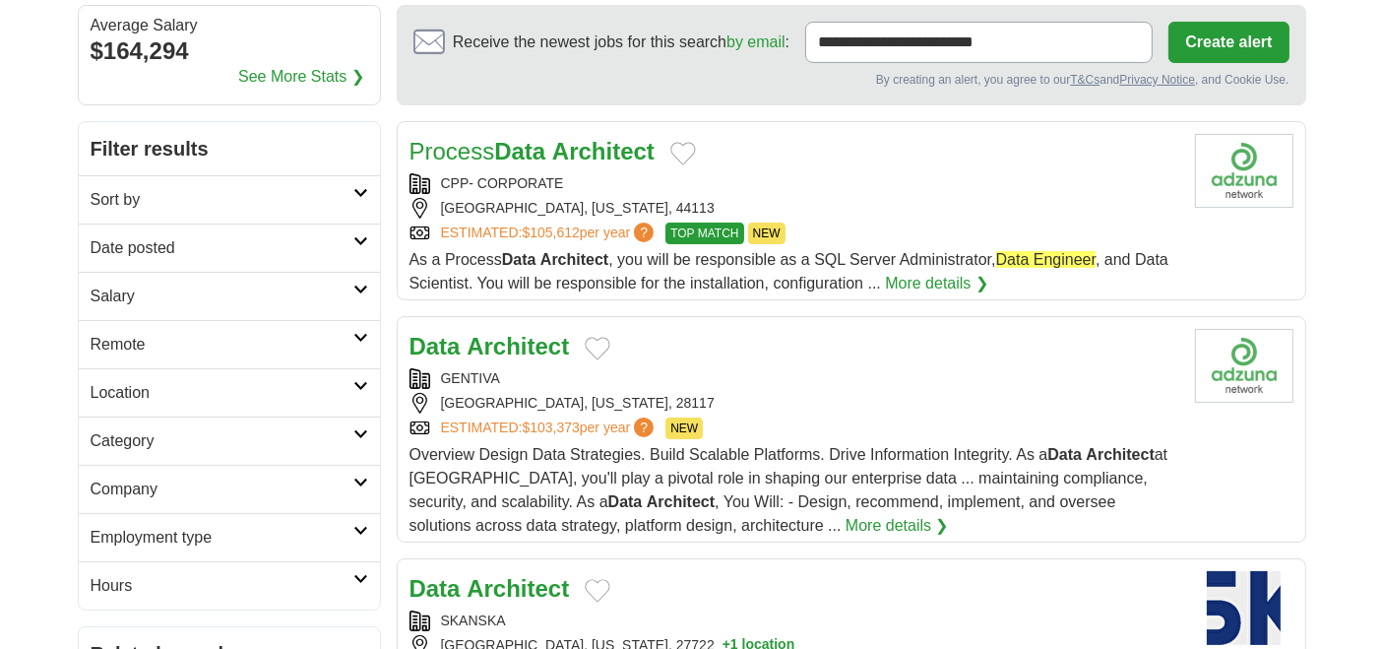
click at [538, 134] on h2 "Process Data Architect" at bounding box center [532, 151] width 245 height 35
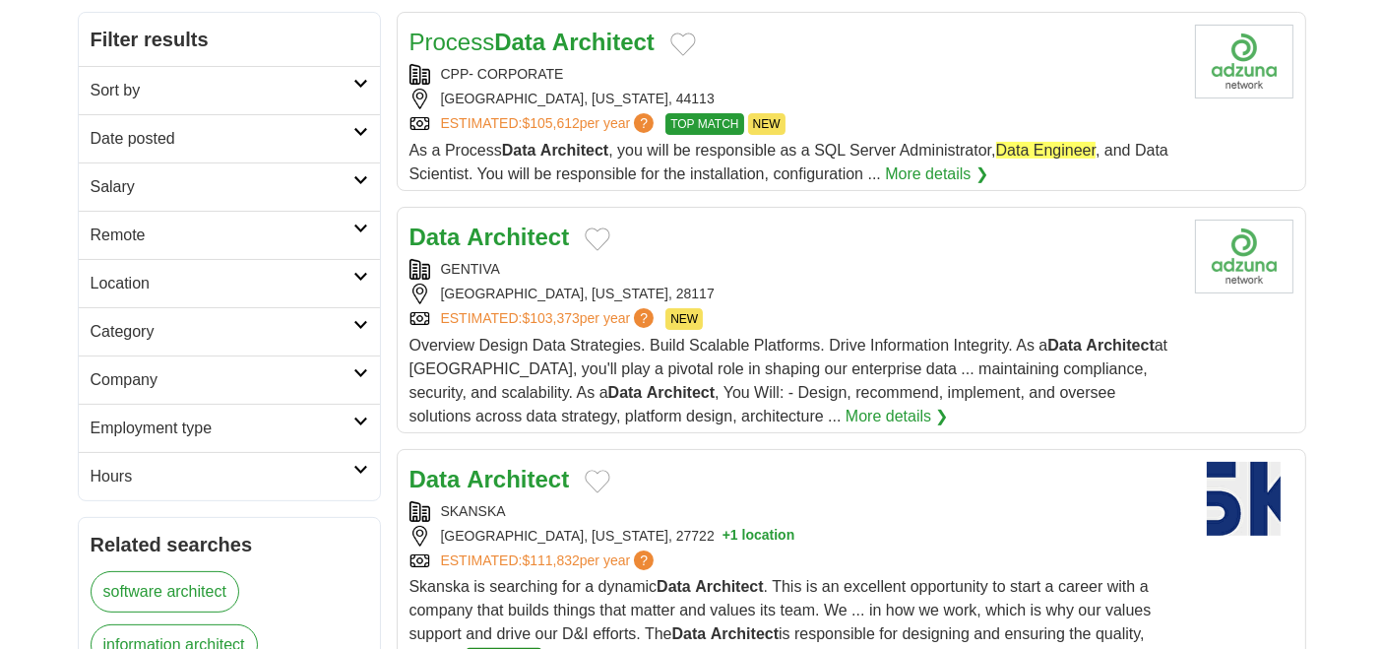
click at [513, 220] on div "Data Architect [GEOGRAPHIC_DATA] [GEOGRAPHIC_DATA], [US_STATE], 28117 ESTIMATED…" at bounding box center [795, 324] width 770 height 209
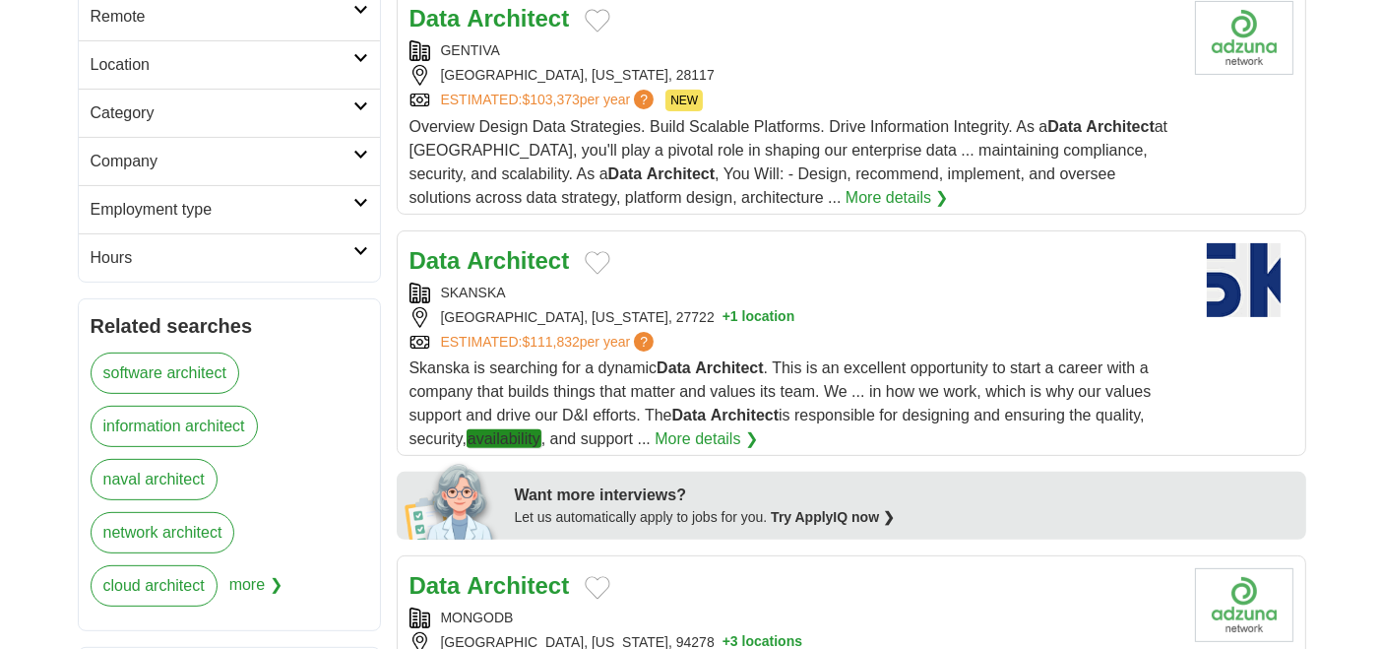
click at [518, 247] on strong "Architect" at bounding box center [518, 260] width 102 height 27
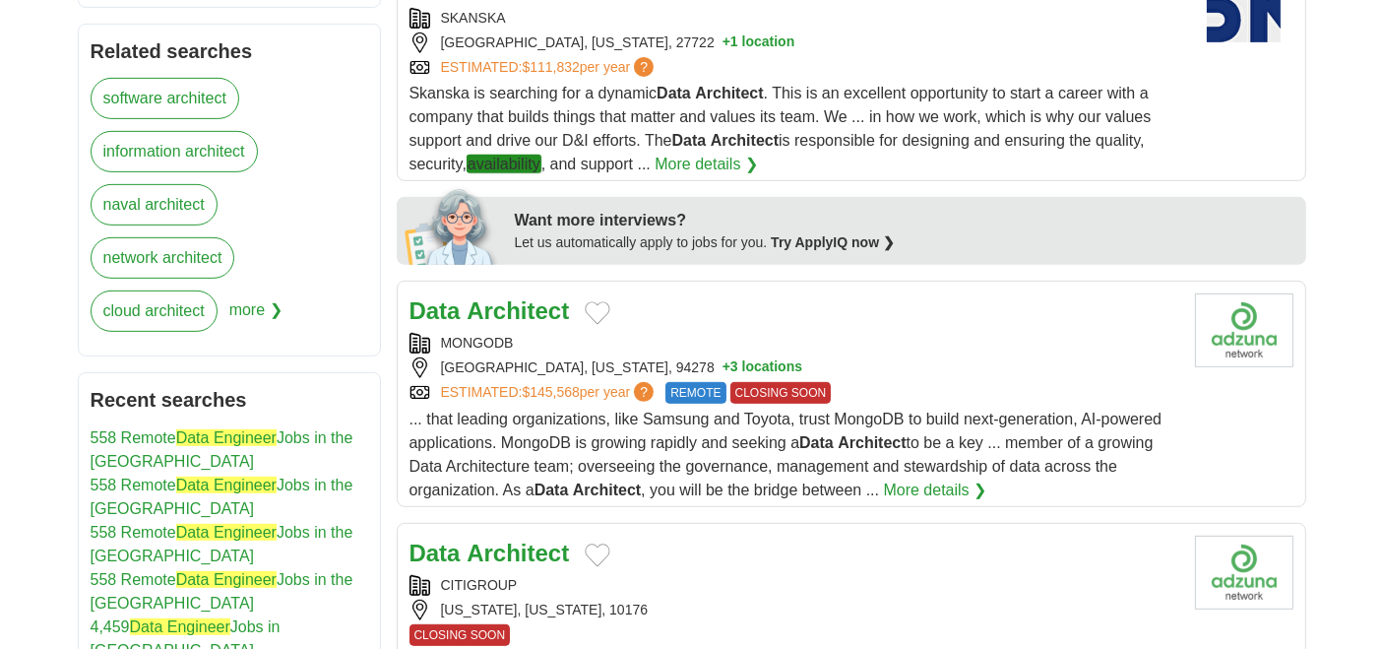
scroll to position [874, 0]
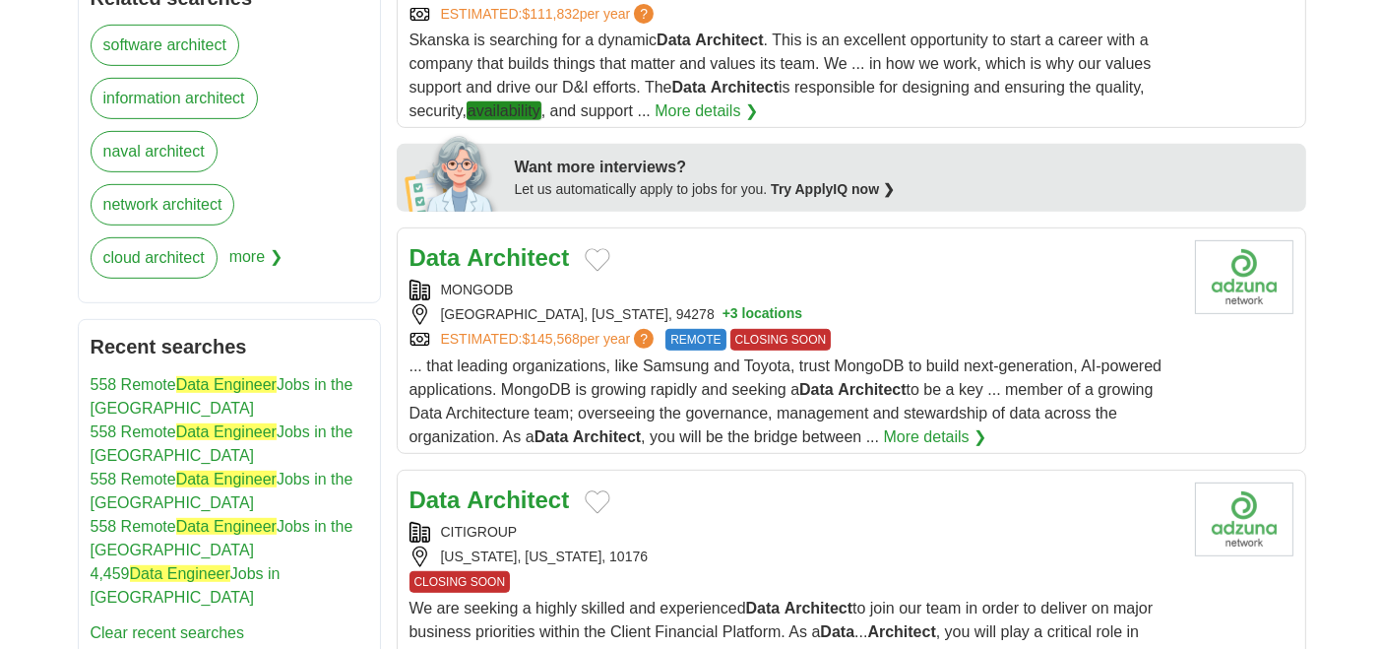
click at [518, 244] on strong "Architect" at bounding box center [518, 257] width 102 height 27
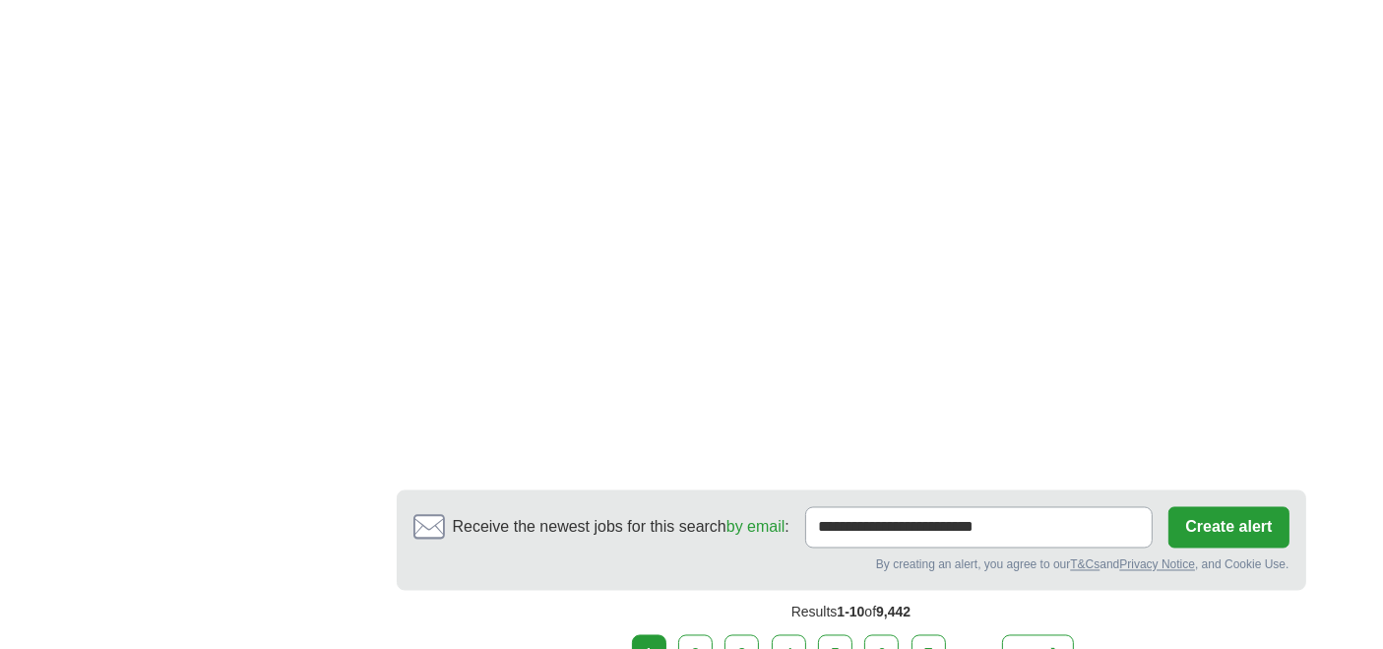
scroll to position [3738, 0]
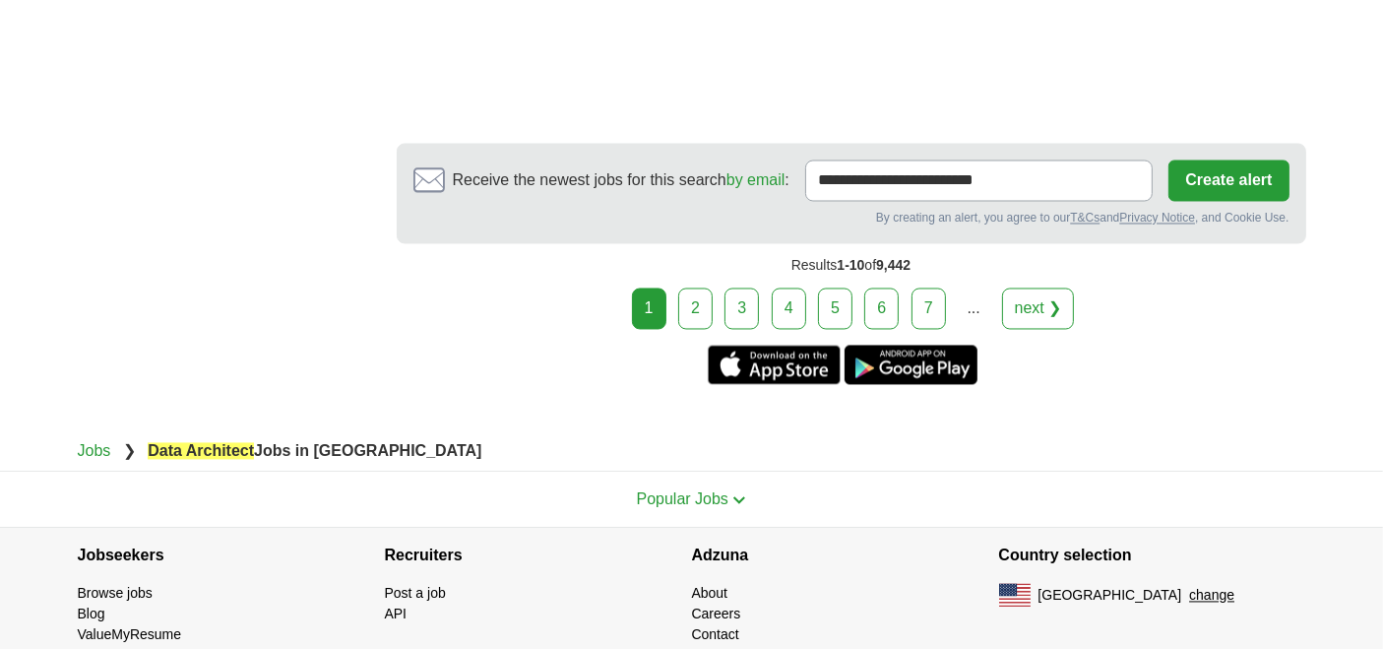
click at [703, 287] on link "2" at bounding box center [695, 307] width 34 height 41
